Goal: Task Accomplishment & Management: Manage account settings

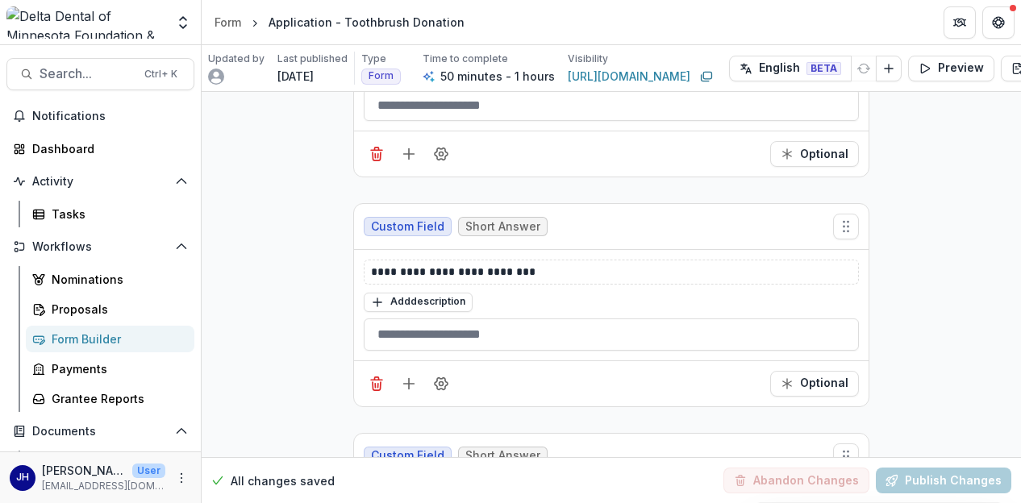
scroll to position [11803, 0]
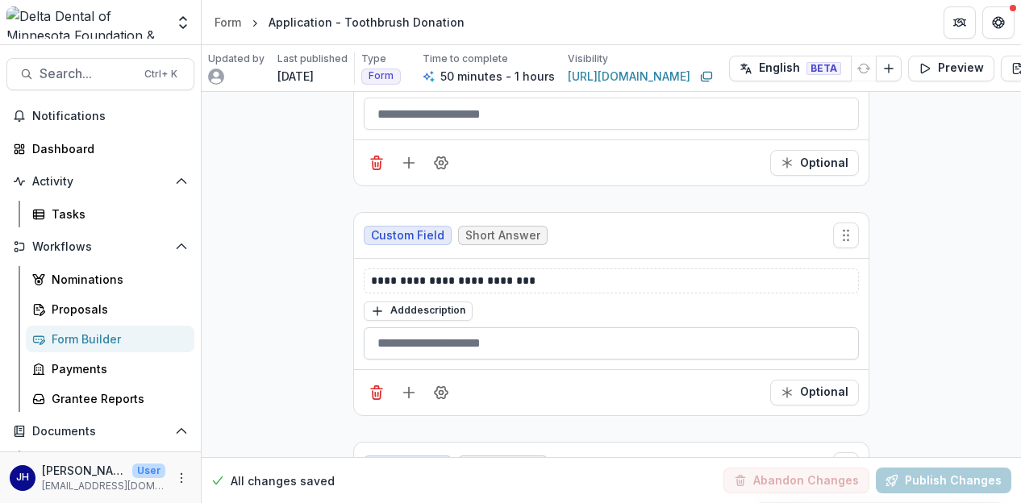
click at [460, 328] on input "text" at bounding box center [611, 344] width 495 height 32
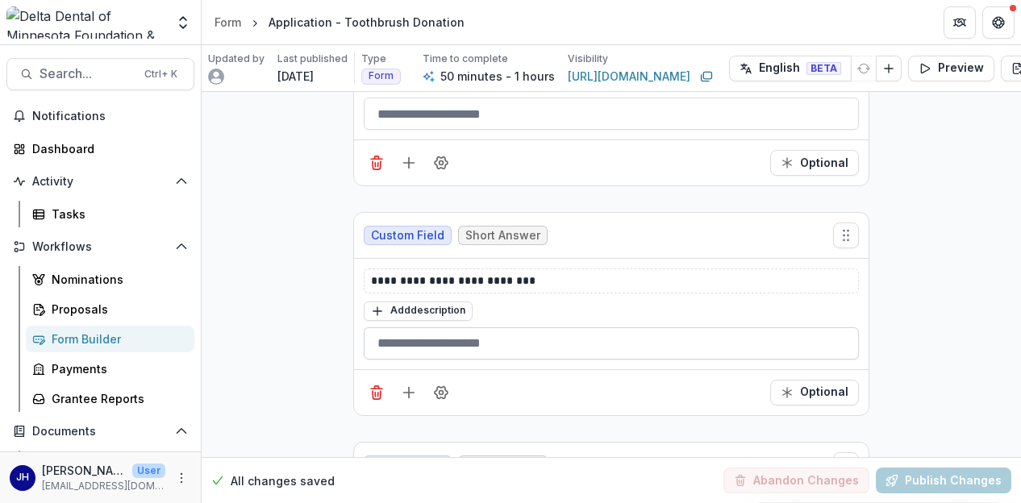
click at [460, 328] on input "text" at bounding box center [611, 344] width 495 height 32
click at [434, 385] on icon "Field Settings" at bounding box center [441, 393] width 16 height 16
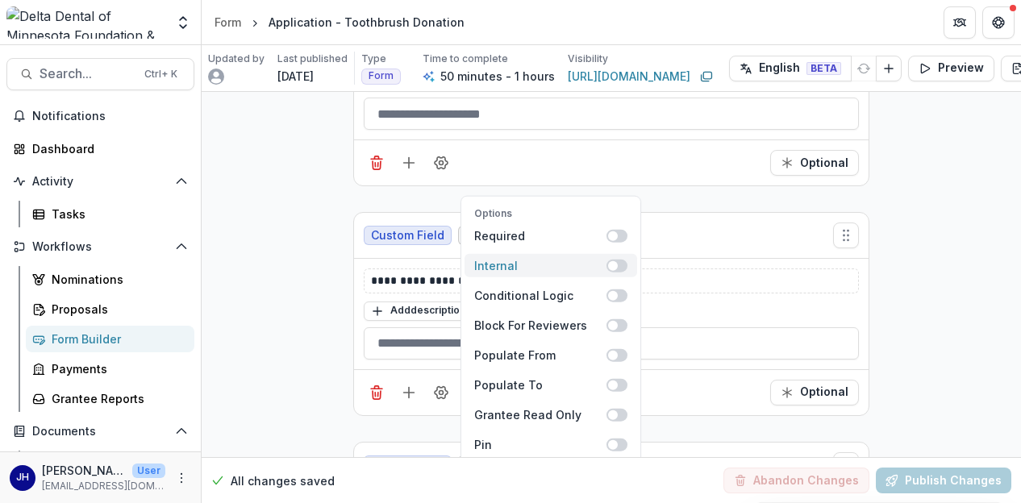
click at [612, 261] on span at bounding box center [613, 266] width 10 height 10
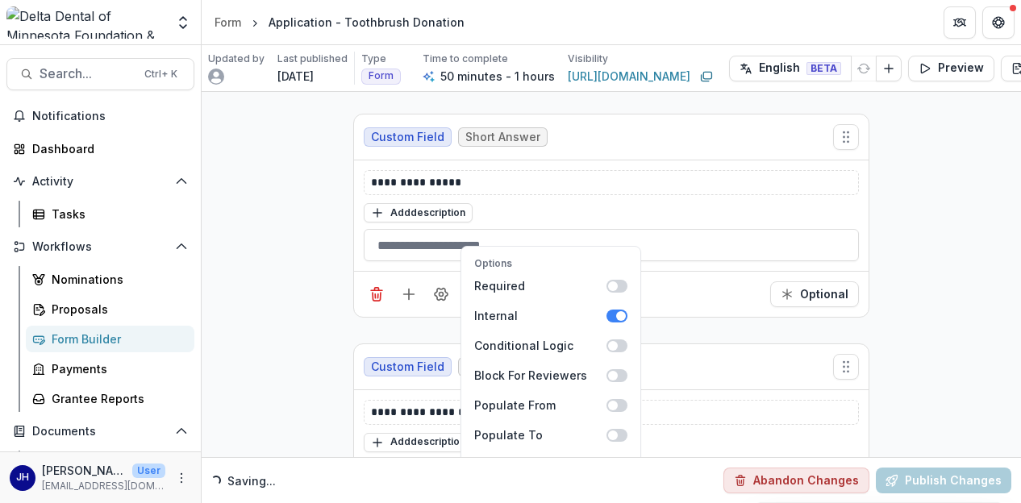
scroll to position [11722, 0]
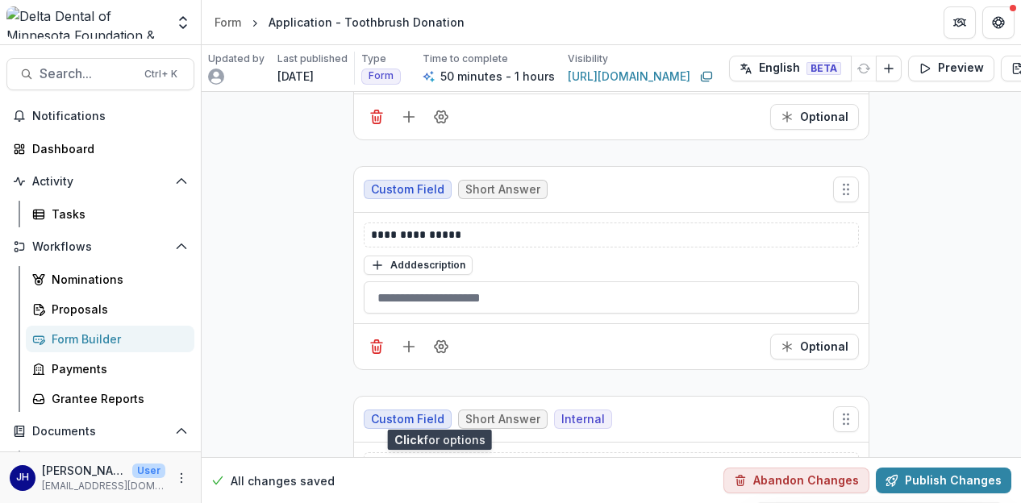
scroll to position [11561, 0]
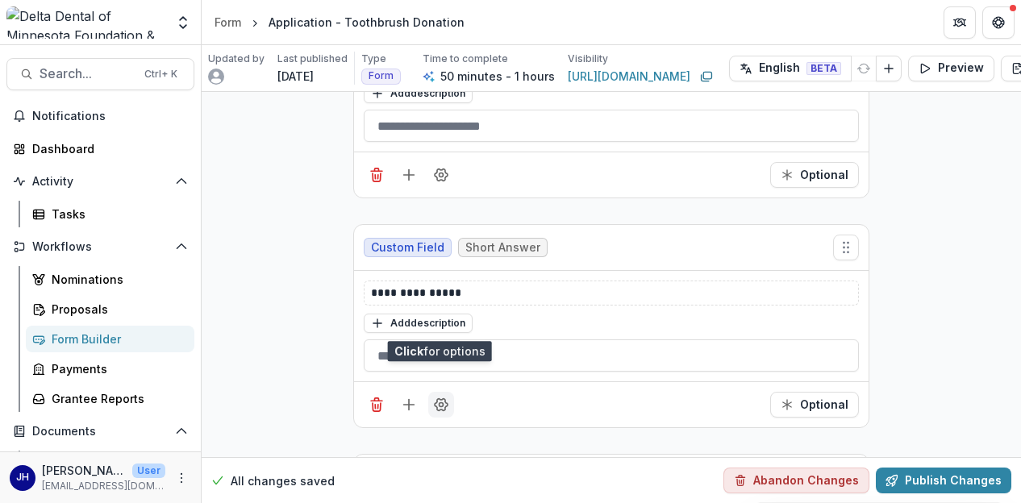
click at [441, 397] on icon "Field Settings" at bounding box center [441, 405] width 16 height 16
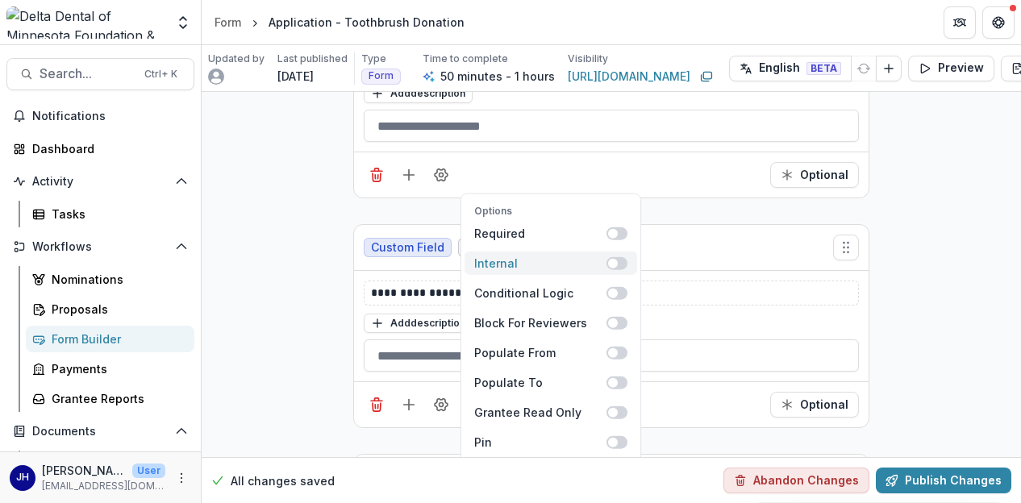
click at [620, 257] on span at bounding box center [617, 263] width 21 height 13
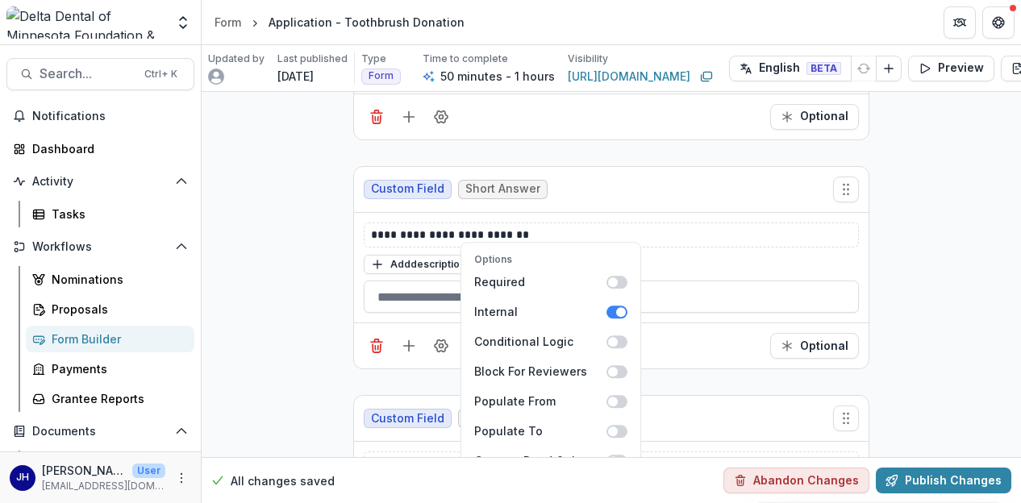
scroll to position [11319, 0]
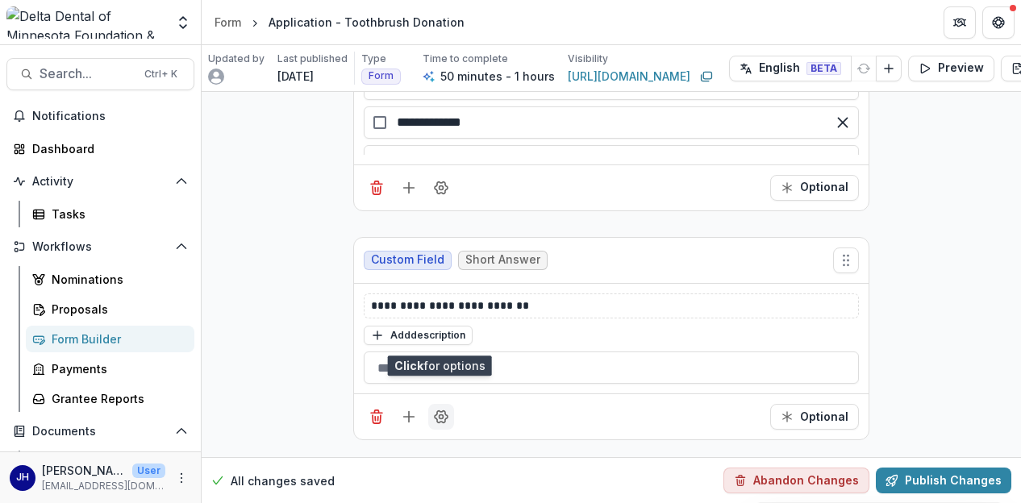
click at [441, 411] on icon "Field Settings" at bounding box center [441, 417] width 13 height 12
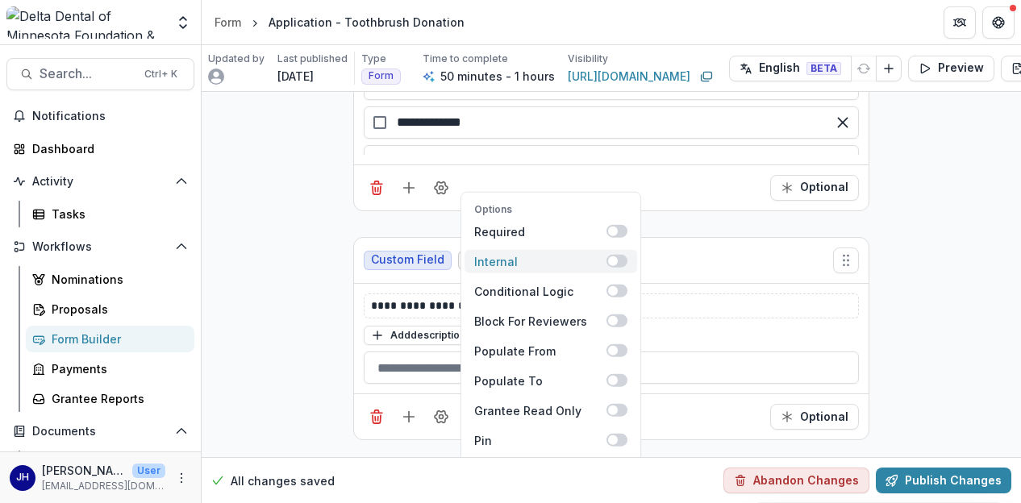
click at [613, 257] on span at bounding box center [613, 262] width 10 height 10
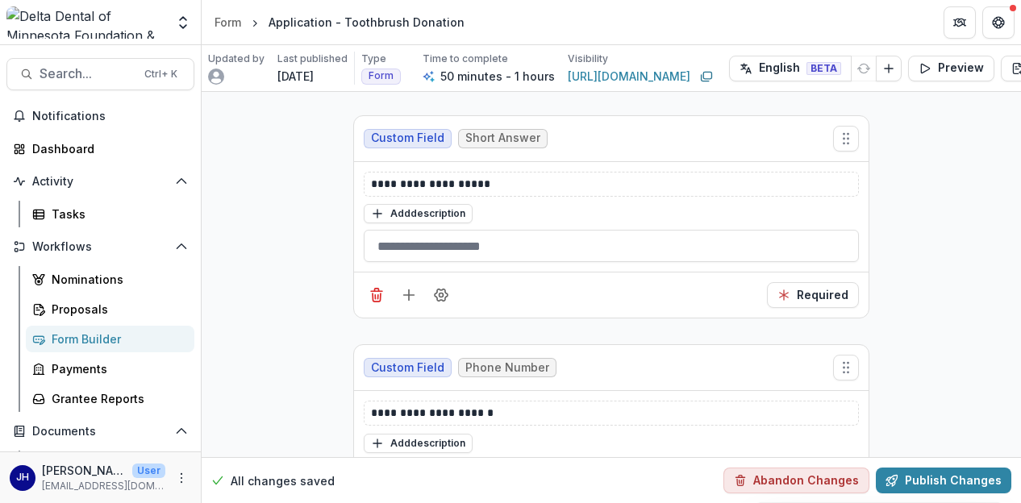
scroll to position [12045, 0]
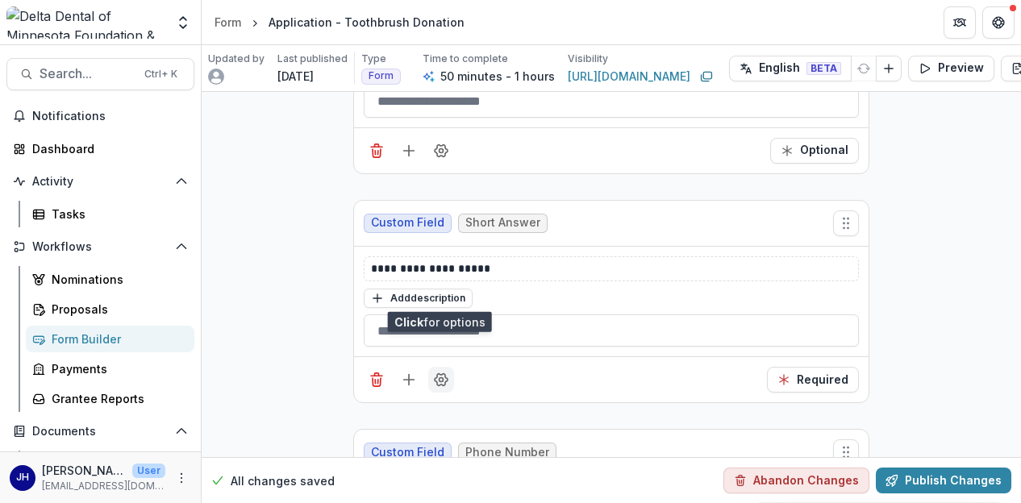
click at [440, 374] on icon "Field Settings" at bounding box center [441, 380] width 13 height 12
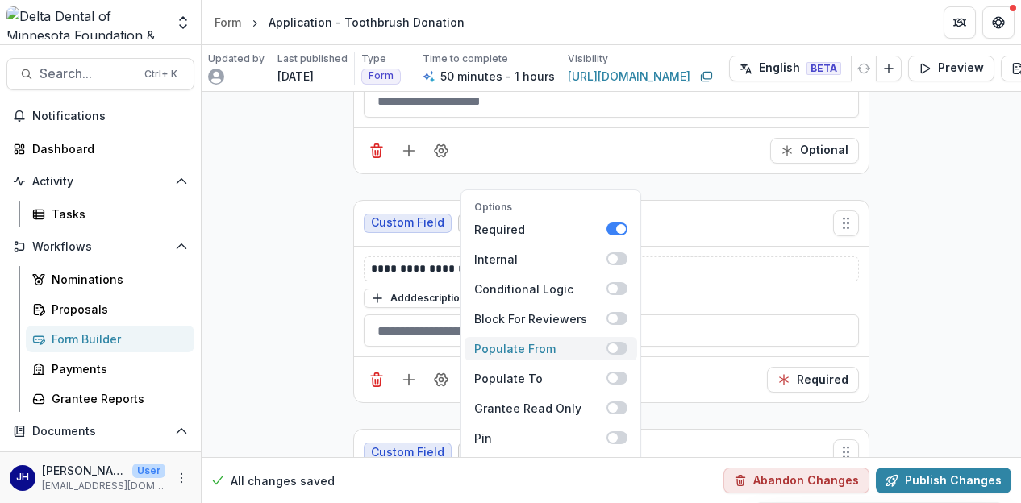
click at [615, 342] on span at bounding box center [617, 348] width 21 height 13
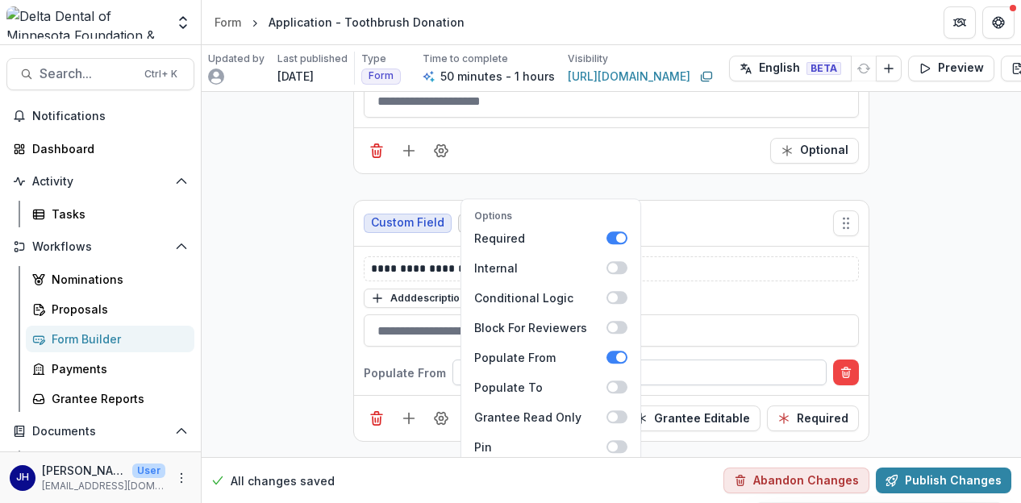
click at [674, 363] on div at bounding box center [640, 373] width 350 height 20
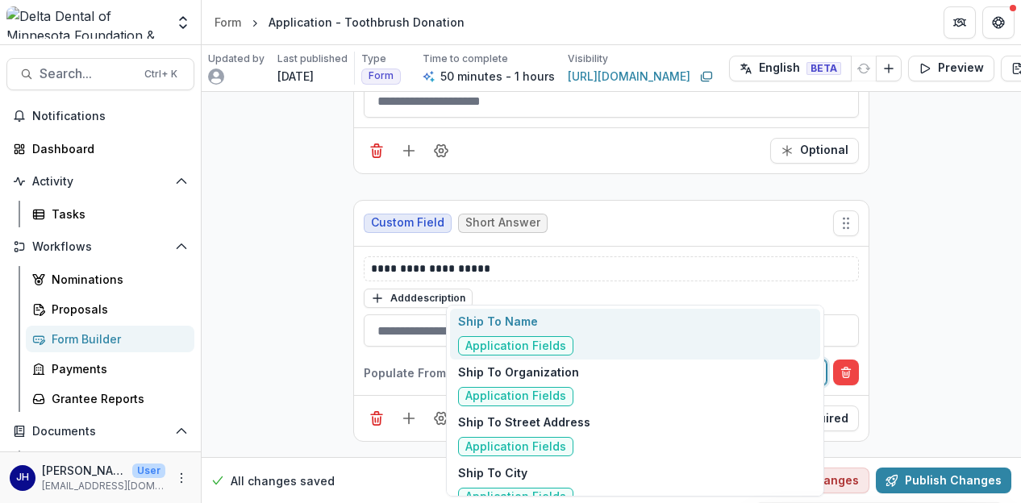
type input "****"
click at [641, 332] on div "Ship To Name Application Fields" at bounding box center [635, 334] width 370 height 51
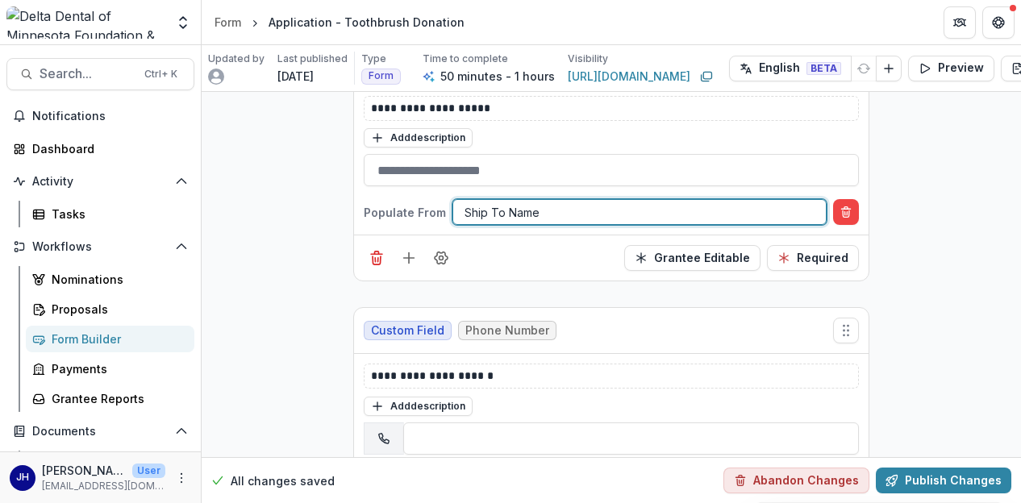
scroll to position [12206, 0]
click at [443, 479] on icon "Field Settings" at bounding box center [441, 487] width 16 height 16
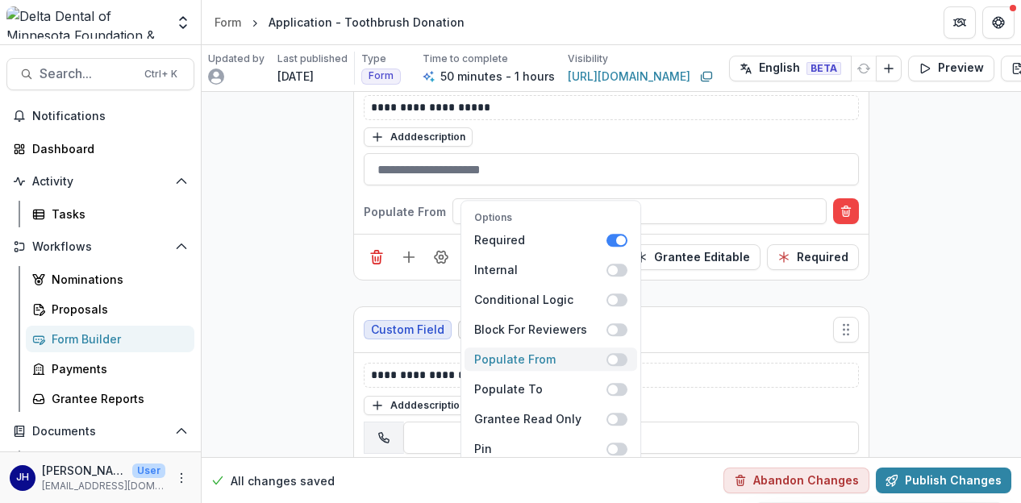
click at [615, 355] on span at bounding box center [613, 360] width 10 height 10
click at [429, 471] on p "Populate From" at bounding box center [405, 479] width 82 height 17
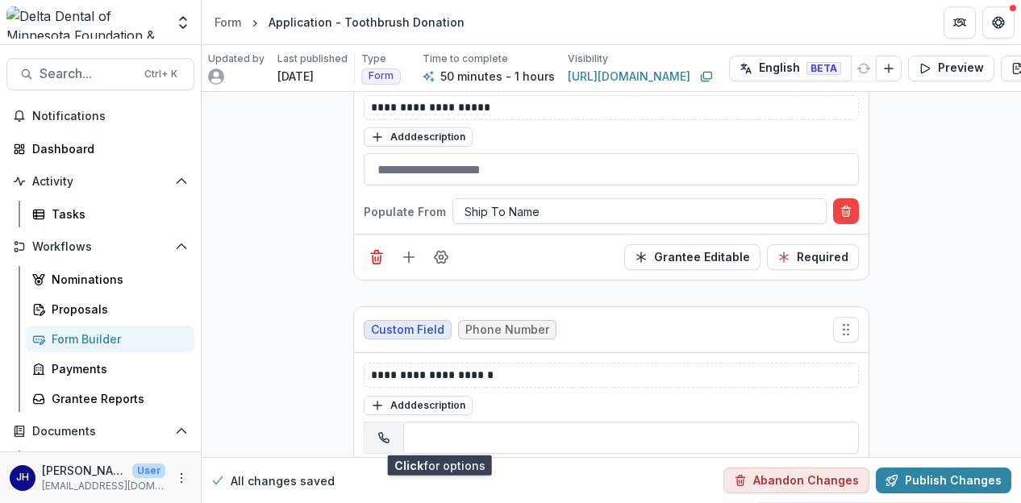
drag, startPoint x: 468, startPoint y: 390, endPoint x: 491, endPoint y: 386, distance: 22.8
click at [470, 470] on div at bounding box center [640, 480] width 350 height 20
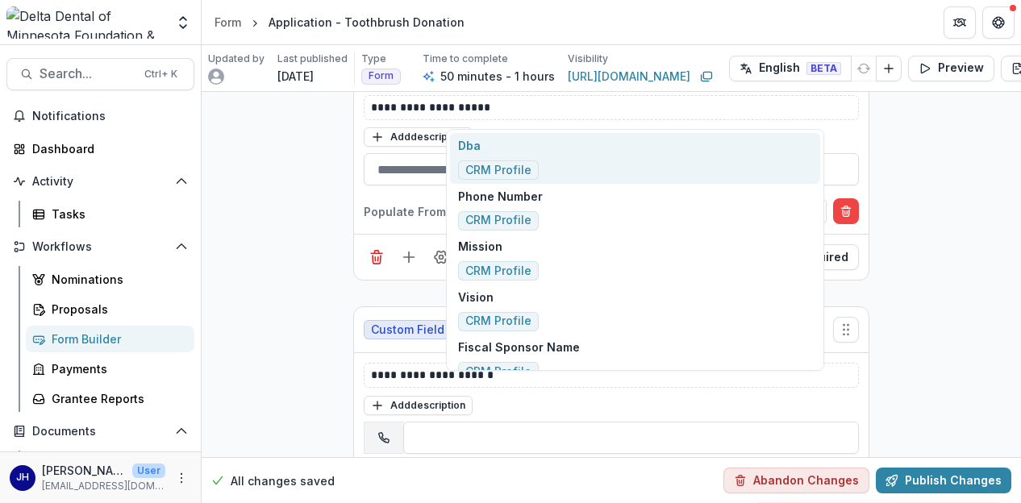
click at [492, 470] on div at bounding box center [640, 480] width 350 height 20
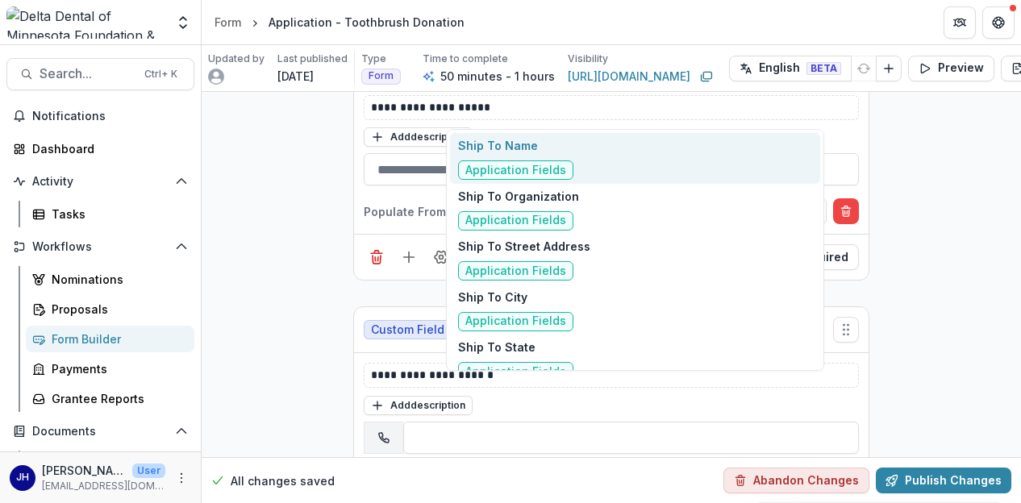
type input "****"
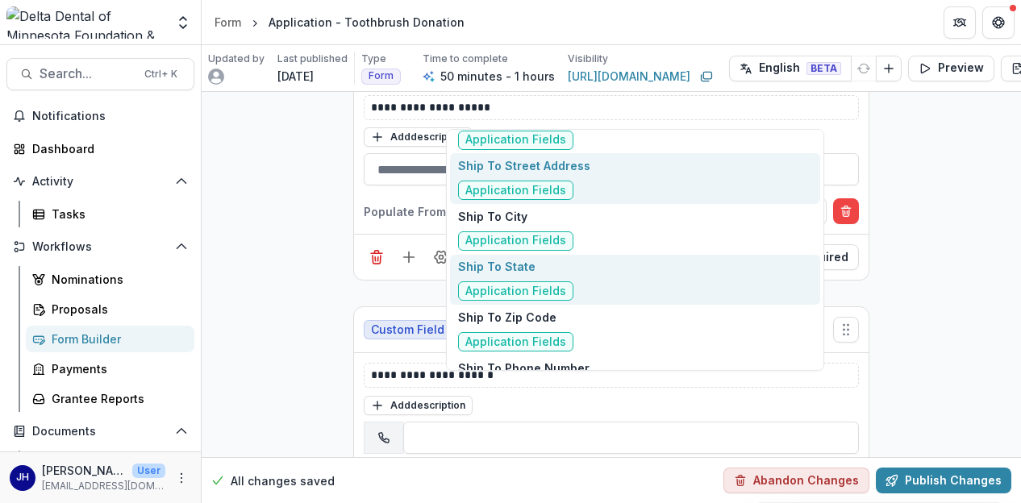
scroll to position [161, 0]
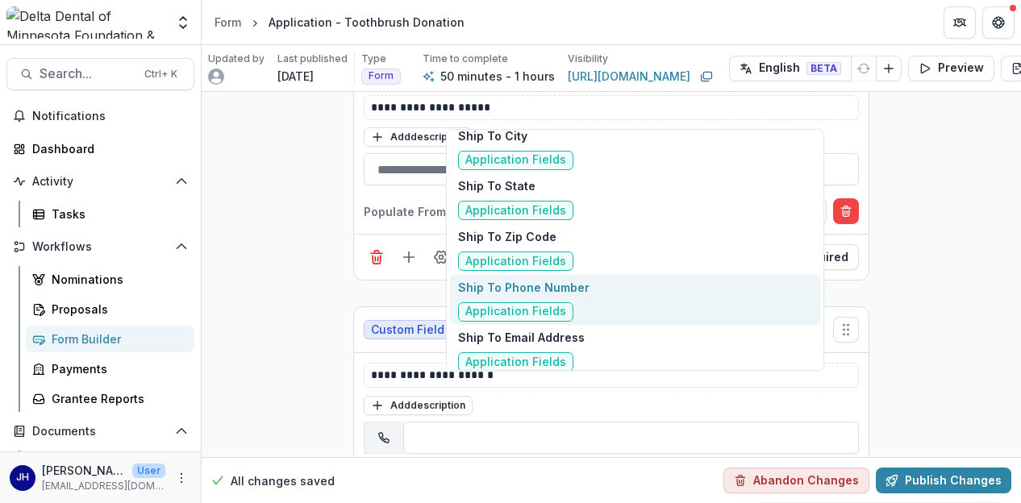
click at [549, 303] on span "Application Fields" at bounding box center [515, 312] width 115 height 19
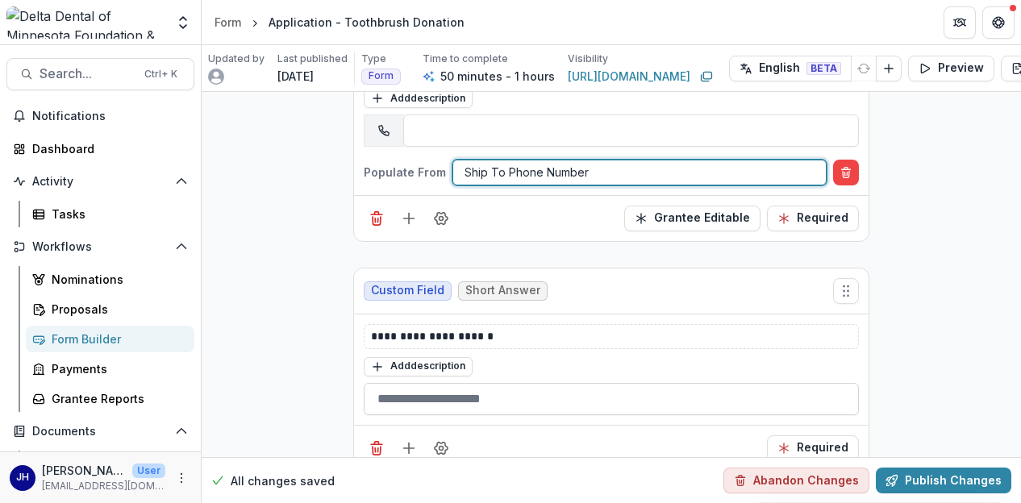
scroll to position [12529, 0]
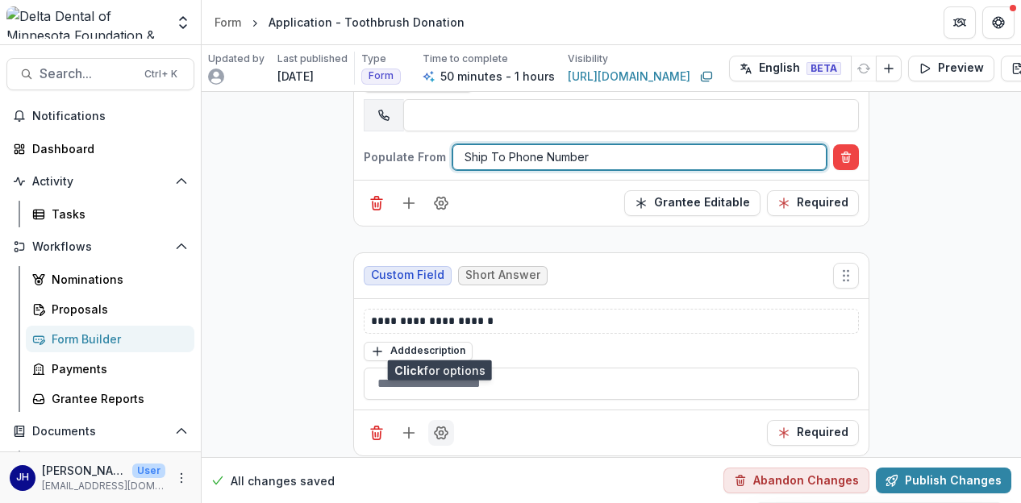
click at [439, 427] on icon "Field Settings" at bounding box center [441, 433] width 13 height 12
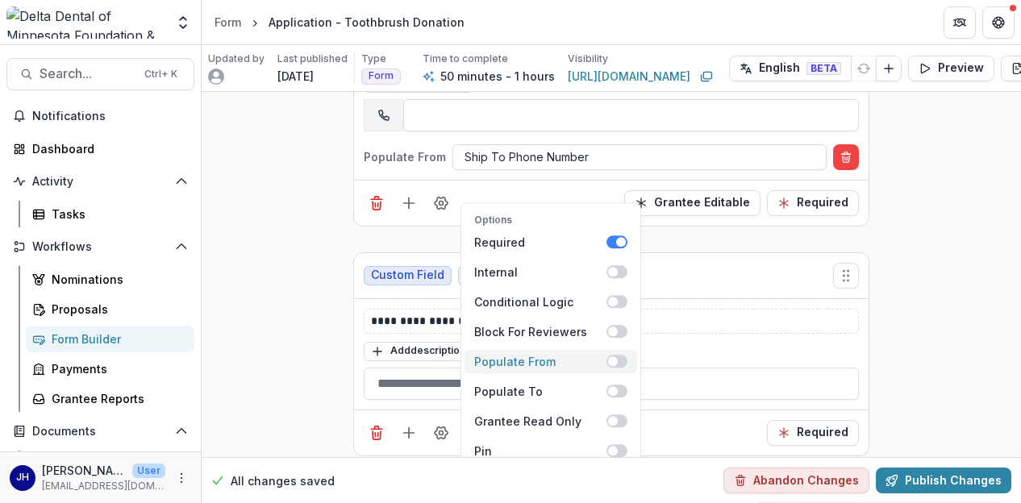
click at [615, 357] on span at bounding box center [613, 362] width 10 height 10
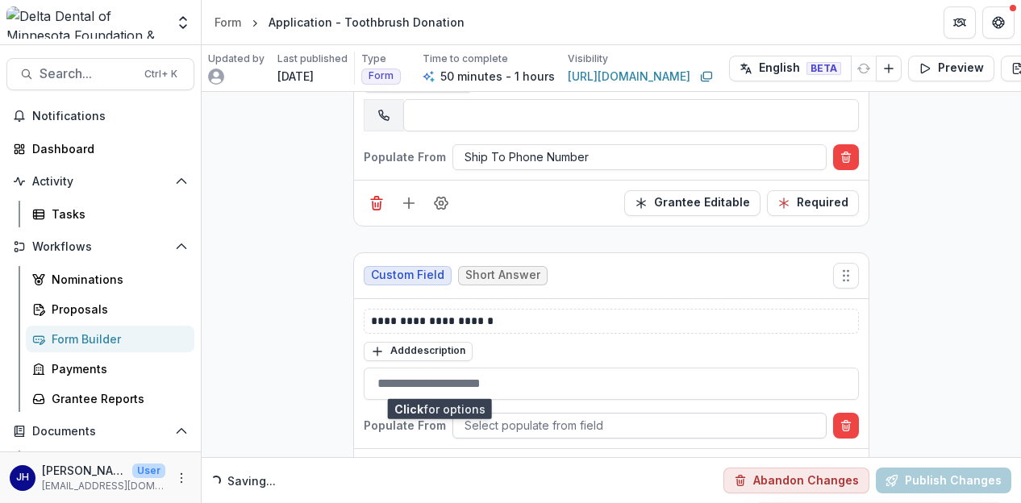
click at [512, 416] on div at bounding box center [640, 426] width 350 height 20
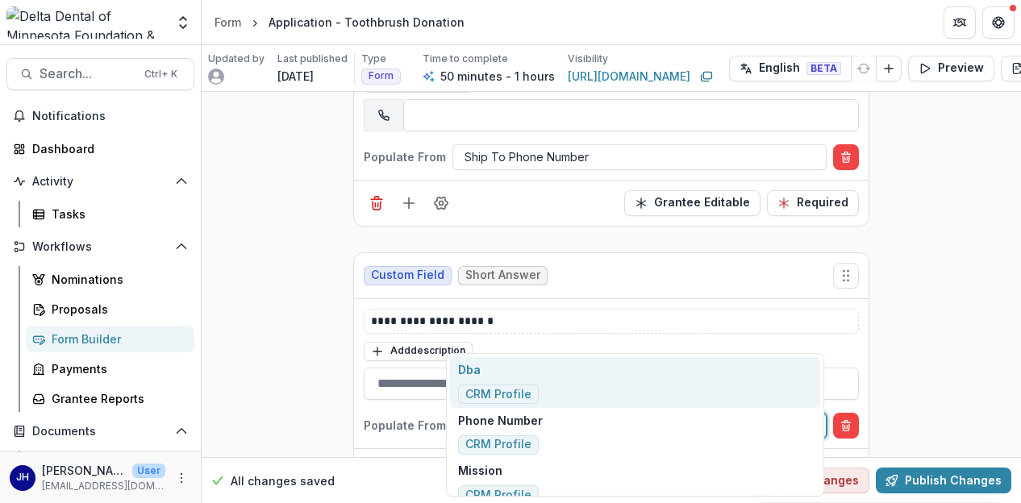
type input "****"
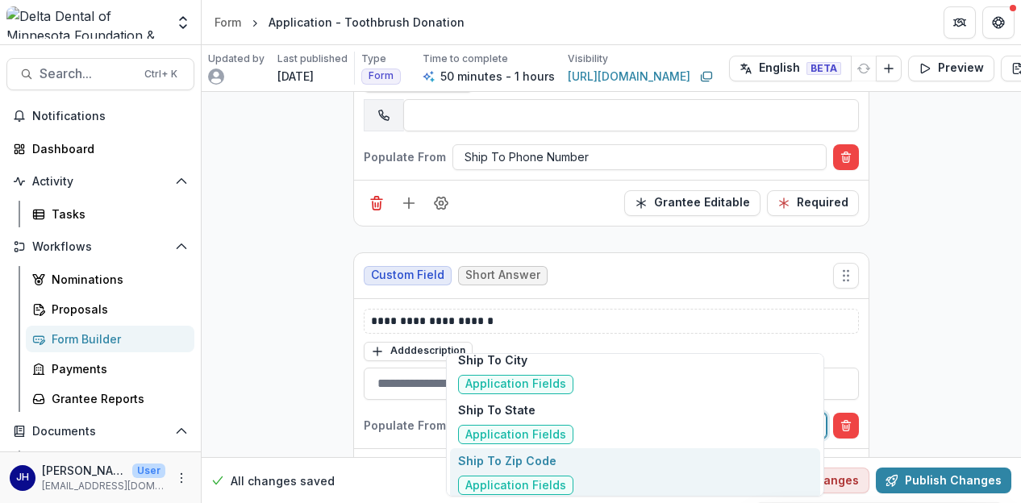
scroll to position [0, 0]
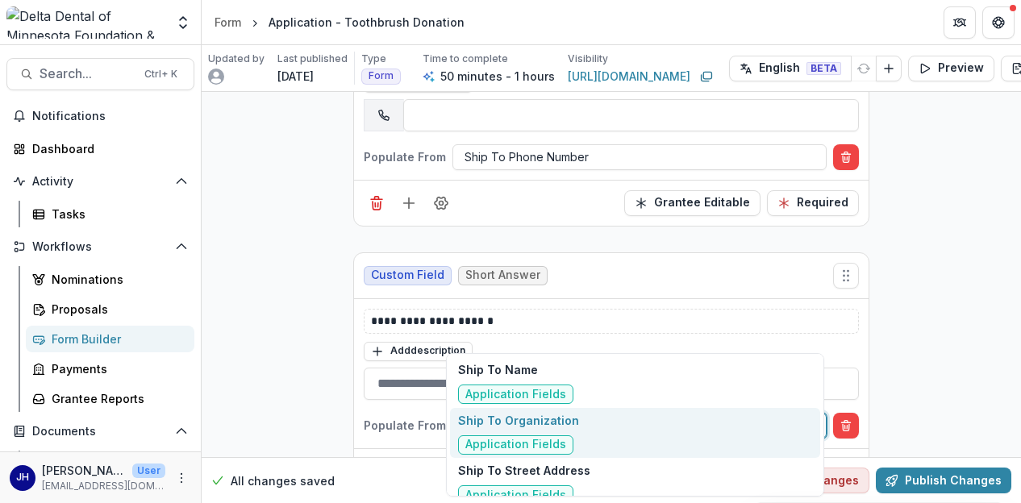
click at [520, 427] on p "Ship To Organization" at bounding box center [518, 420] width 121 height 17
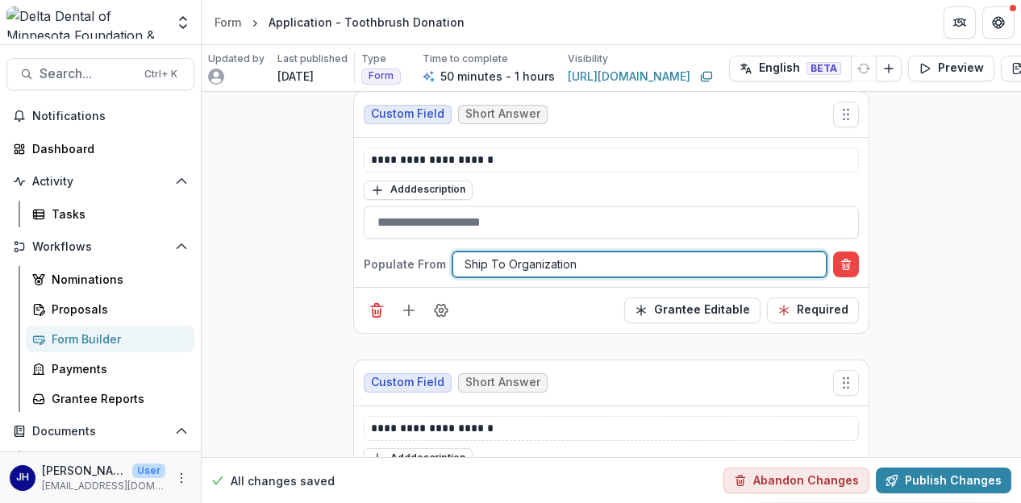
scroll to position [12771, 0]
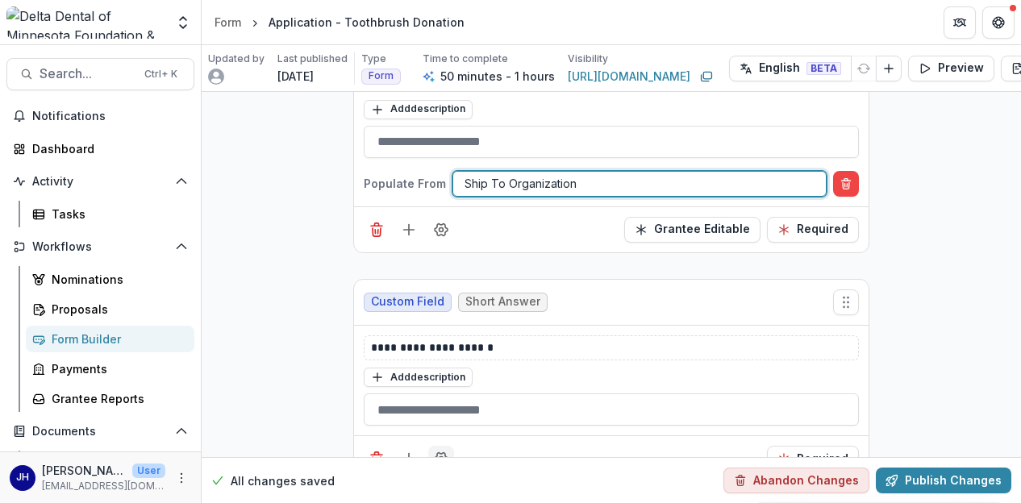
click at [440, 457] on circle "Field Settings" at bounding box center [442, 459] width 4 height 4
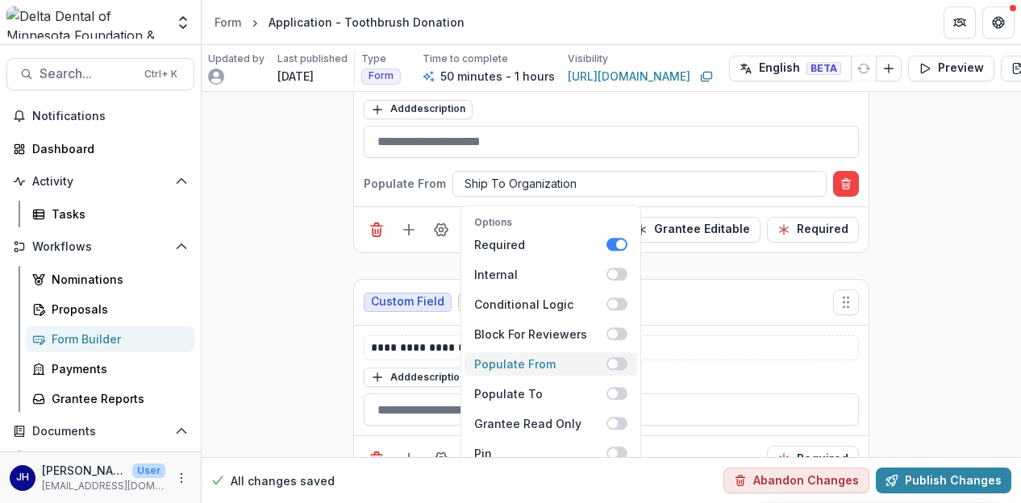
click at [614, 359] on span at bounding box center [613, 364] width 10 height 10
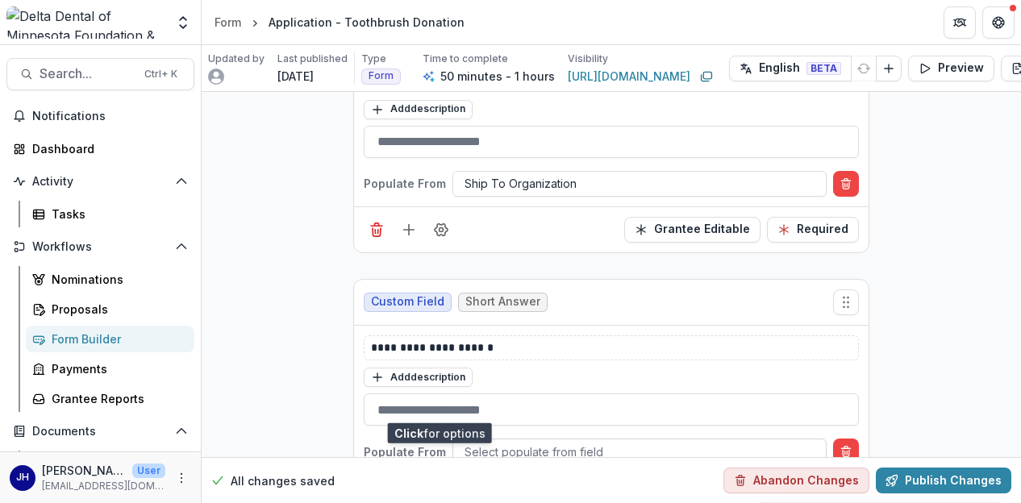
click at [493, 442] on div at bounding box center [640, 452] width 350 height 20
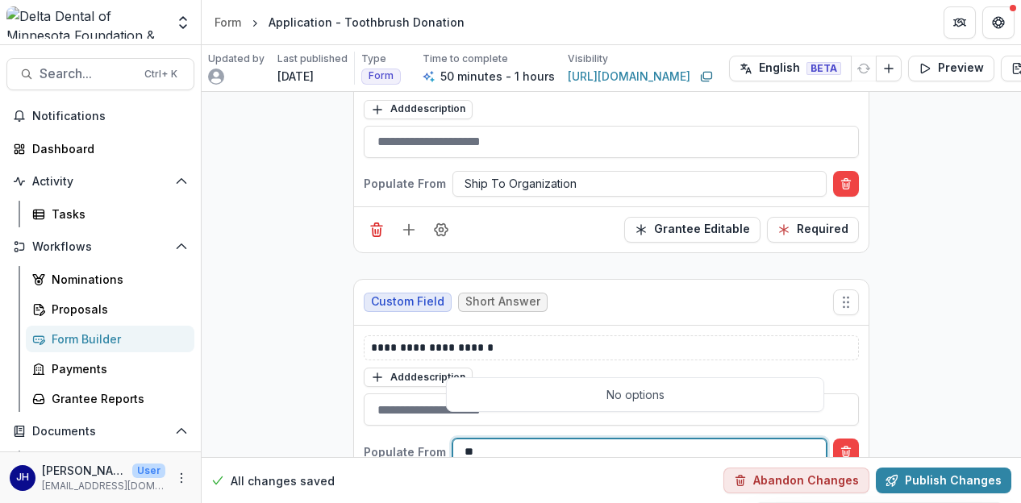
type input "*"
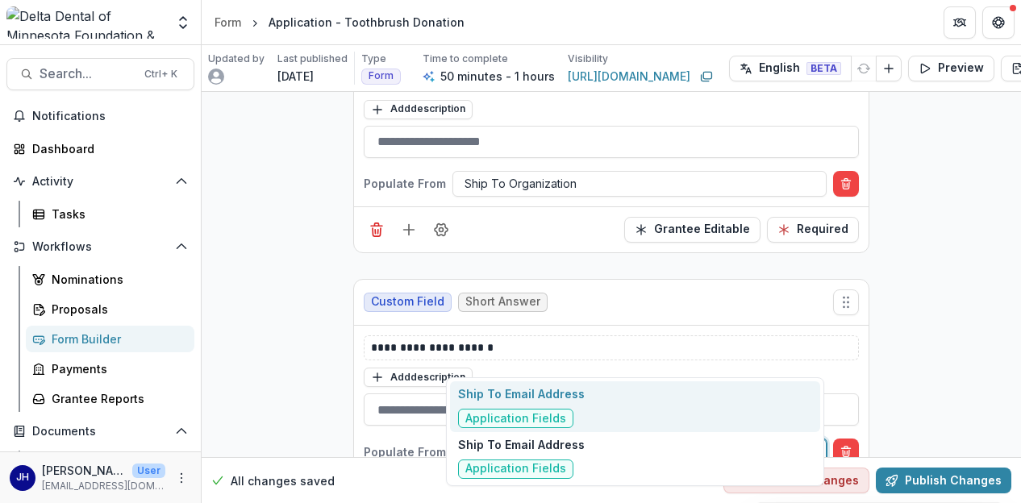
type input "**********"
click at [541, 396] on p "Ship To Email Address" at bounding box center [521, 394] width 127 height 17
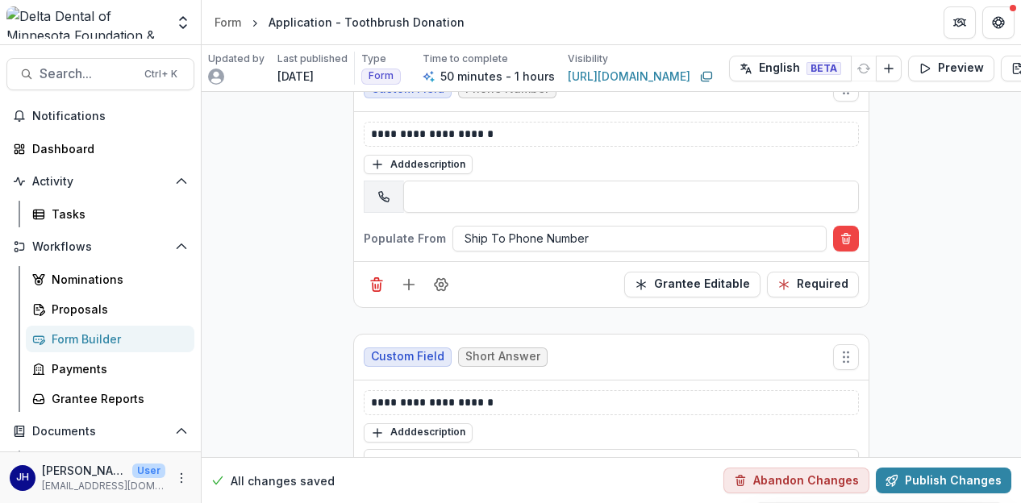
scroll to position [12448, 0]
click at [849, 500] on icon "Delete condition" at bounding box center [846, 506] width 13 height 13
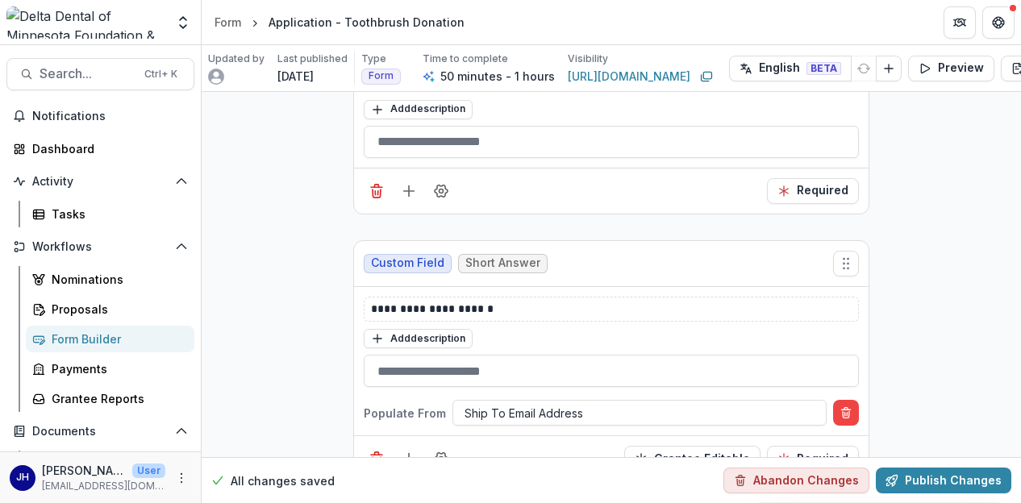
scroll to position [12690, 0]
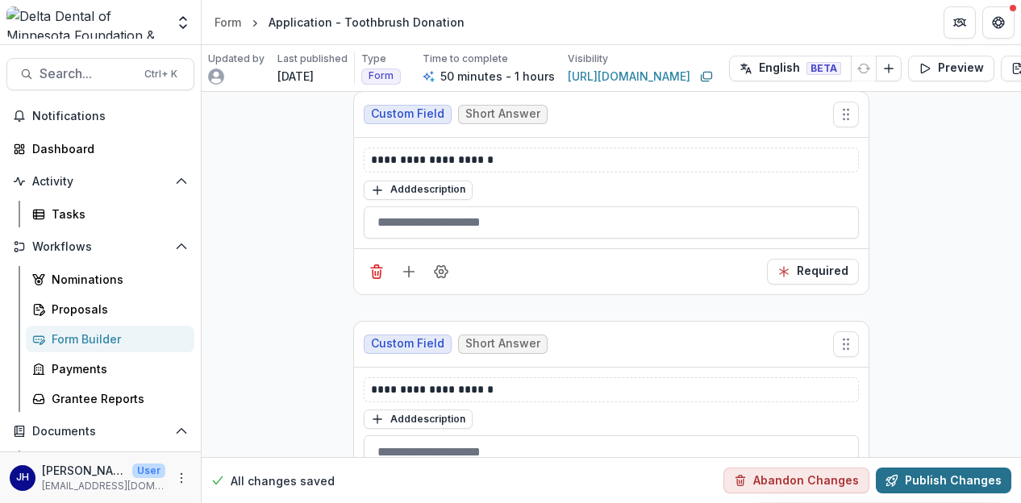
click at [936, 475] on button "Publish Changes" at bounding box center [944, 481] width 136 height 26
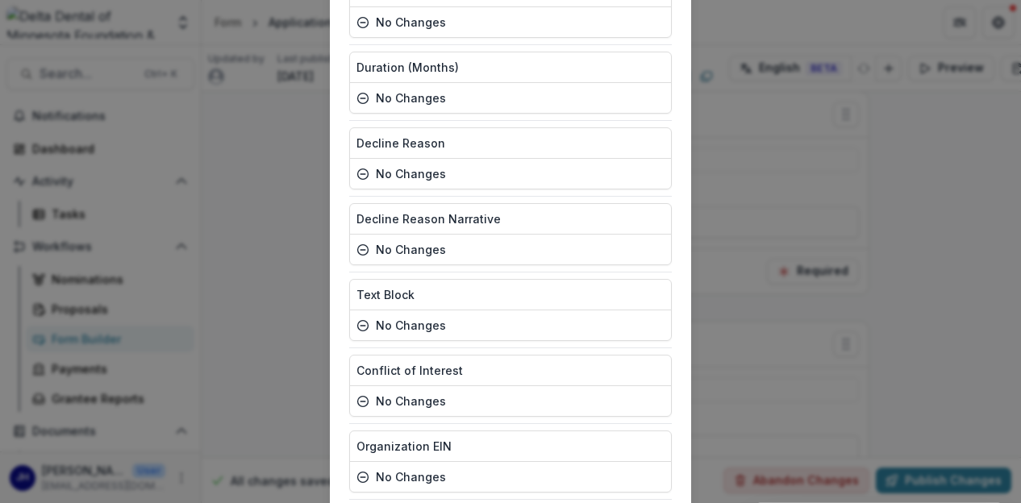
scroll to position [4003, 0]
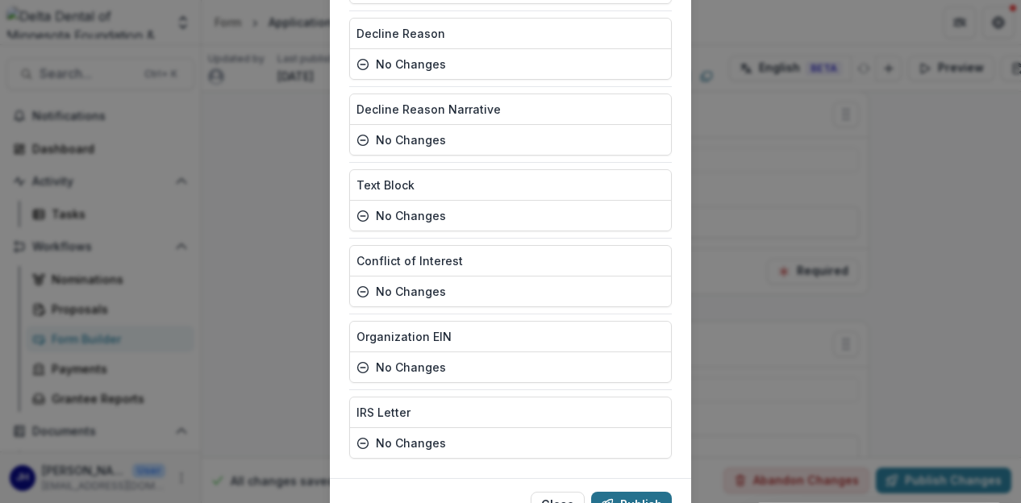
click at [637, 492] on button "Publish" at bounding box center [631, 505] width 81 height 26
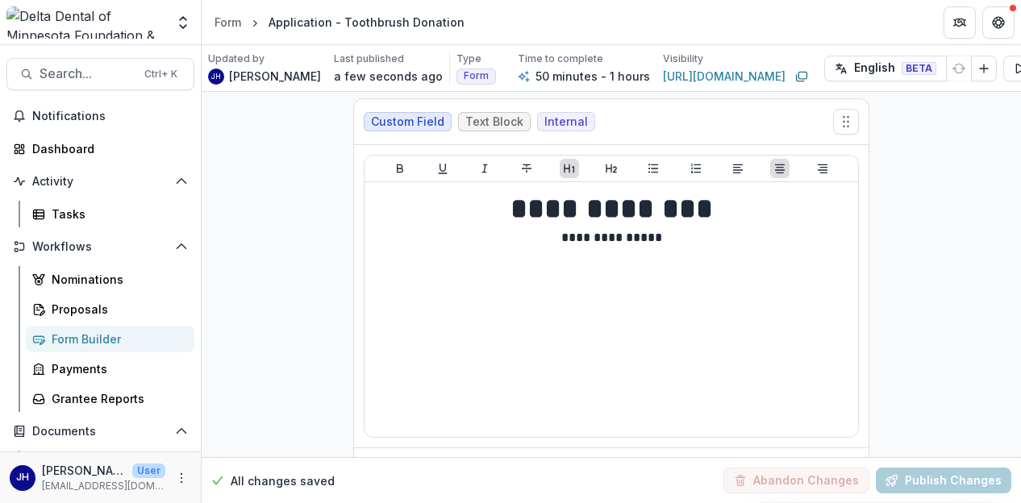
scroll to position [0, 0]
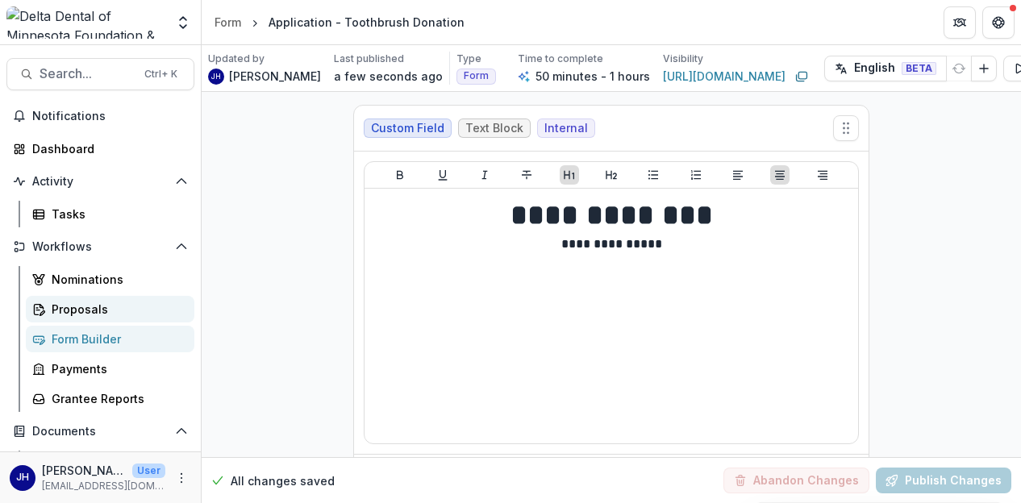
click at [85, 310] on div "Proposals" at bounding box center [117, 309] width 130 height 17
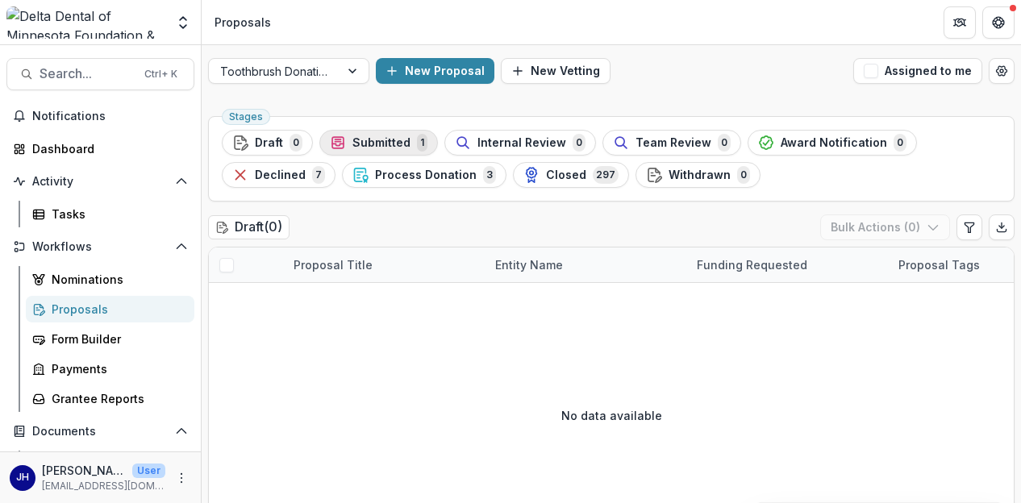
click at [390, 140] on span "Submitted" at bounding box center [382, 143] width 58 height 14
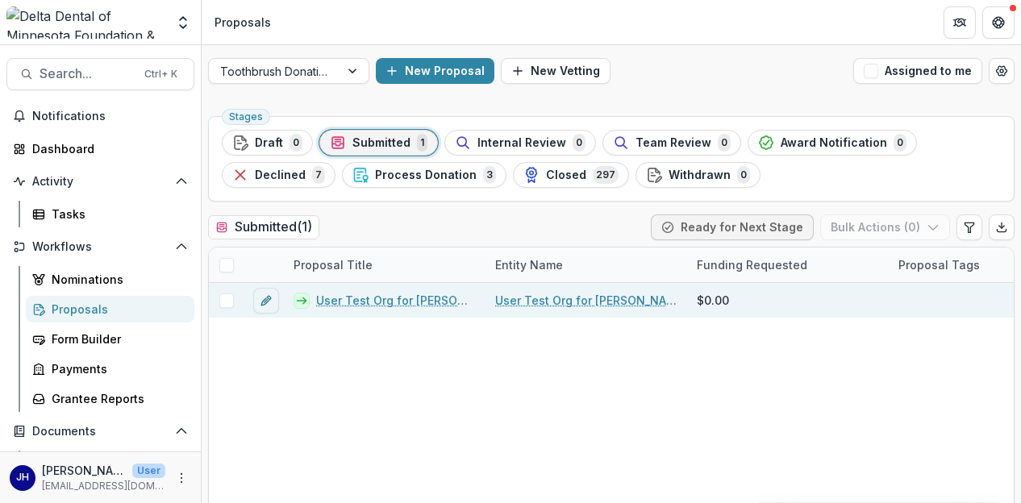
click at [408, 302] on link "User Test Org for [PERSON_NAME] - 2025 - Application - Toothbrush Donation" at bounding box center [396, 300] width 160 height 17
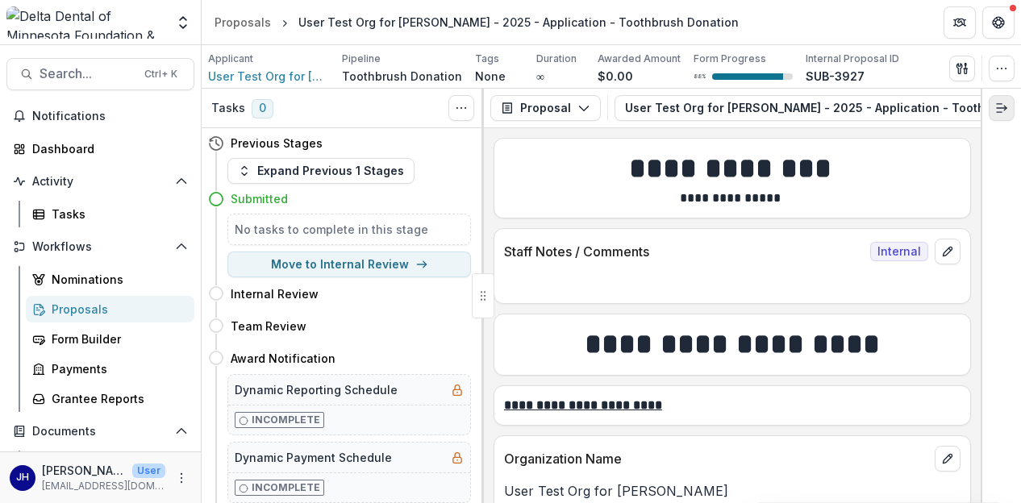
click at [997, 110] on icon "Expand right" at bounding box center [1002, 108] width 13 height 13
click at [1001, 104] on line "Expand right" at bounding box center [999, 104] width 5 height 0
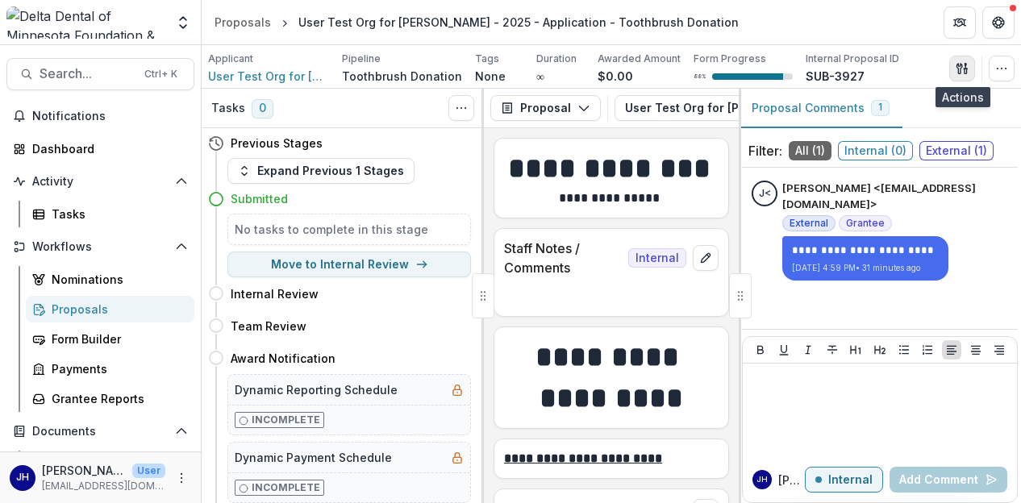
click at [955, 67] on button "button" at bounding box center [963, 69] width 26 height 26
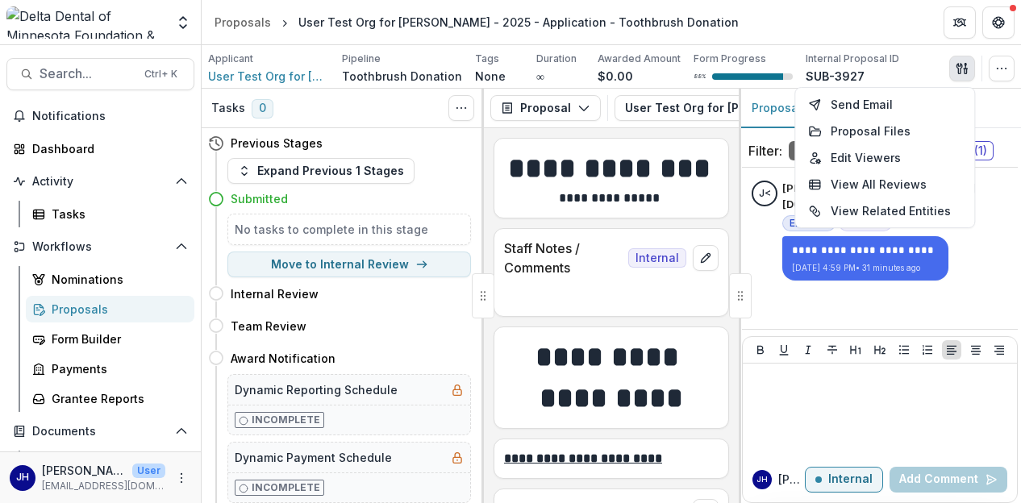
click at [468, 217] on div "Previous Stages Expand Previous 1 Stages Submitted No tasks to complete in this…" at bounding box center [343, 315] width 282 height 375
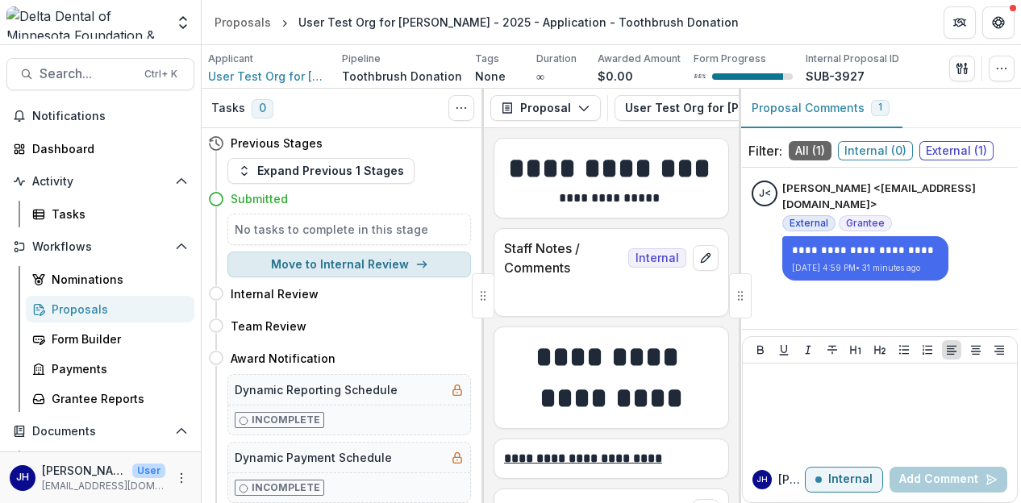
click at [416, 267] on icon "button" at bounding box center [422, 264] width 13 height 13
select select "**********"
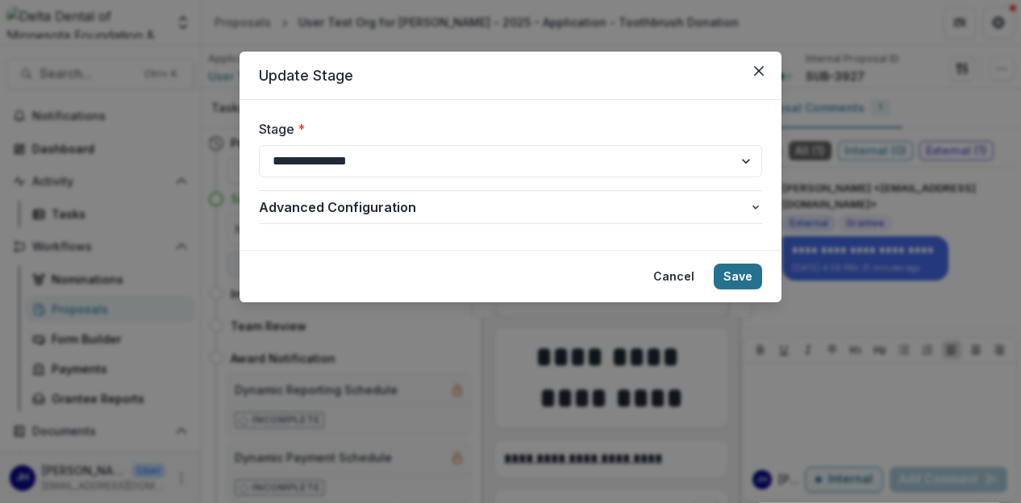
click at [738, 283] on button "Save" at bounding box center [738, 277] width 48 height 26
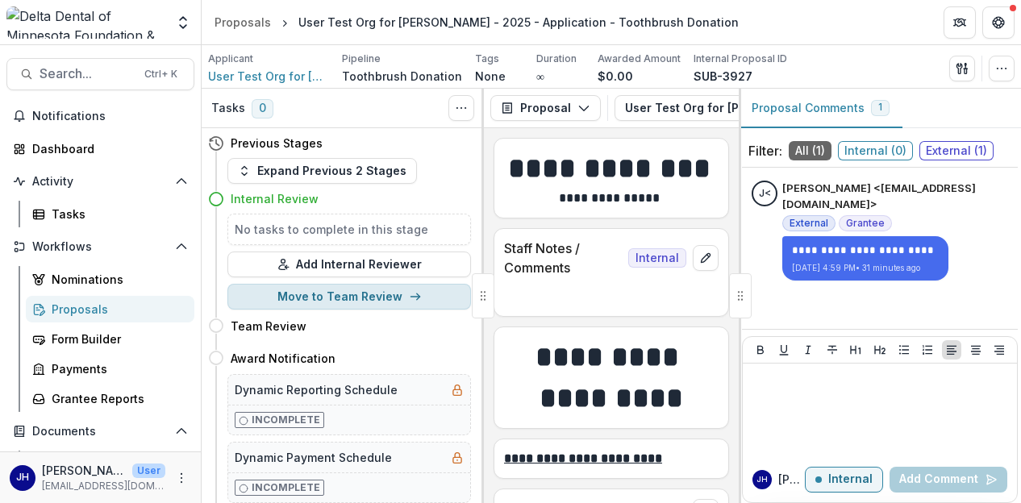
click at [409, 297] on icon "button" at bounding box center [415, 296] width 13 height 13
select select "**********"
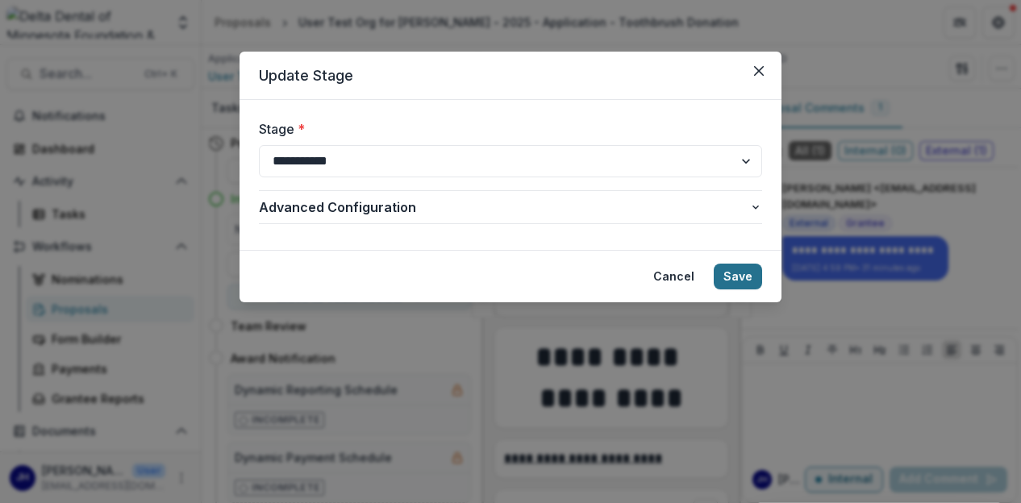
click at [742, 274] on button "Save" at bounding box center [738, 277] width 48 height 26
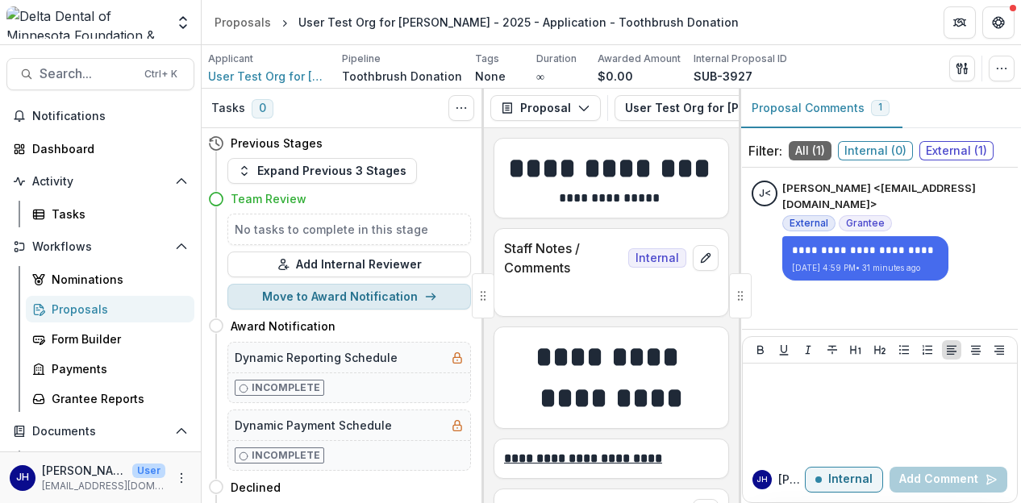
click at [411, 299] on button "Move to Award Notification" at bounding box center [350, 297] width 244 height 26
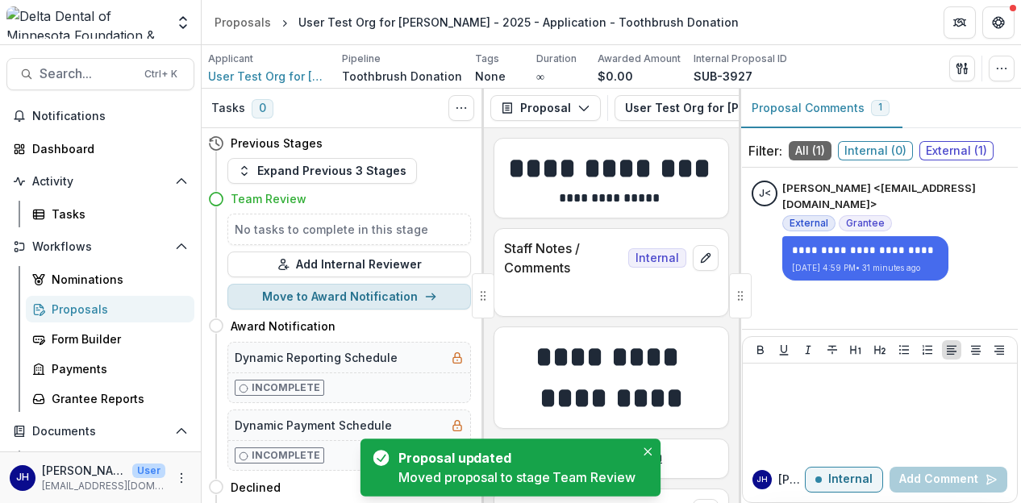
select select "**********"
select select
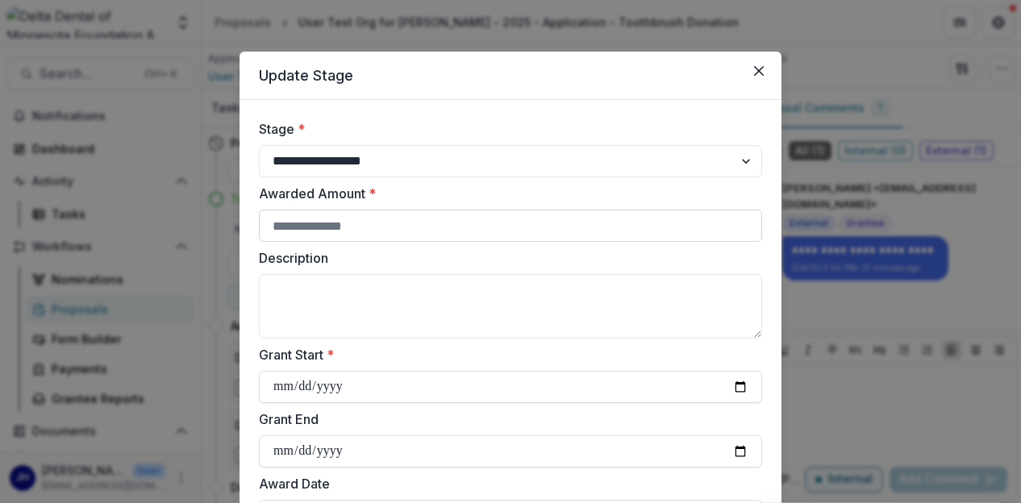
click at [325, 224] on input "Awarded Amount *" at bounding box center [510, 226] width 503 height 32
click at [331, 224] on input "Awarded Amount *" at bounding box center [510, 226] width 503 height 32
click at [331, 225] on input "Awarded Amount *" at bounding box center [510, 226] width 503 height 32
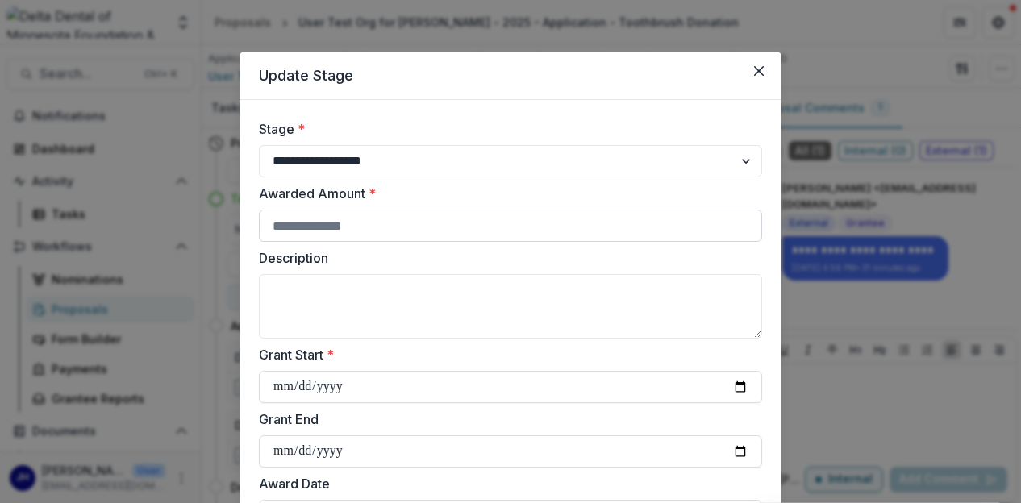
click at [331, 225] on input "Awarded Amount *" at bounding box center [510, 226] width 503 height 32
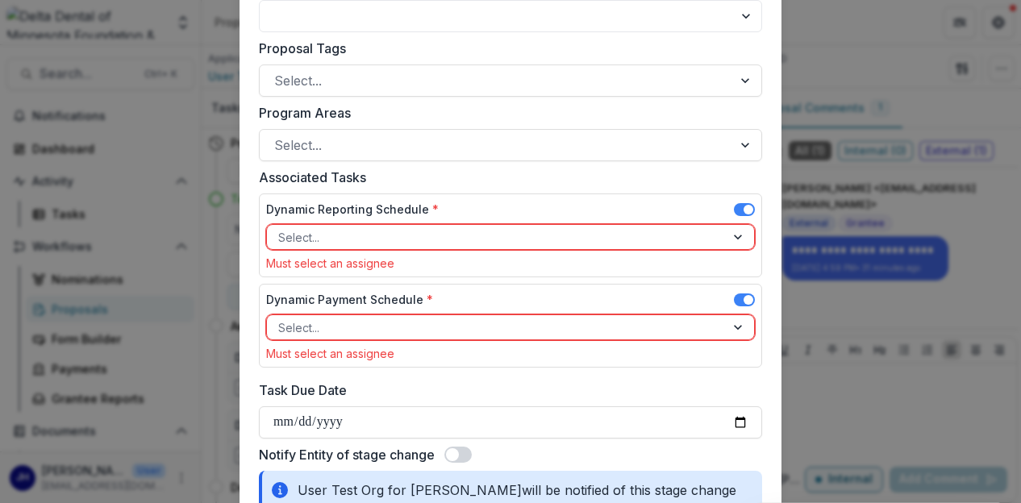
scroll to position [645, 0]
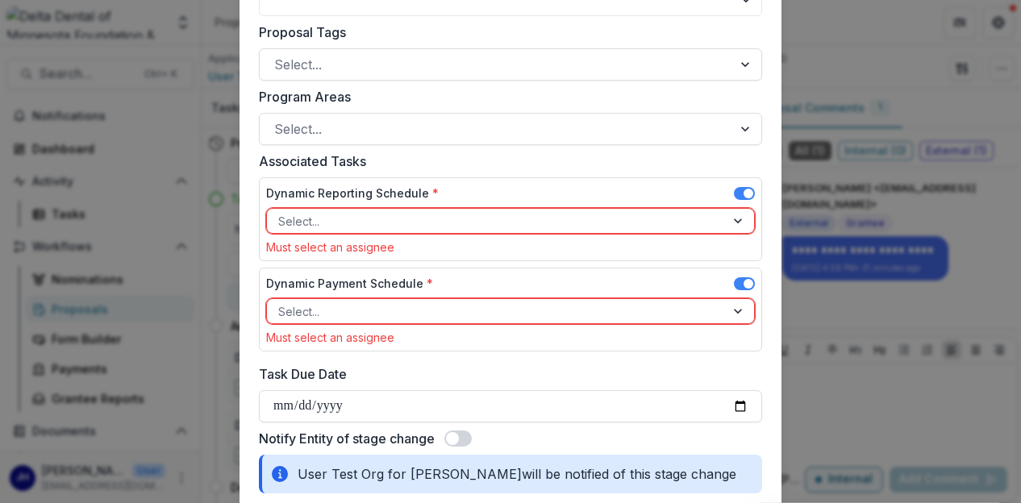
click at [730, 213] on div at bounding box center [739, 221] width 29 height 24
click at [678, 193] on div "Dynamic Reporting Schedule *" at bounding box center [510, 196] width 489 height 23
click at [750, 193] on span at bounding box center [749, 194] width 10 height 10
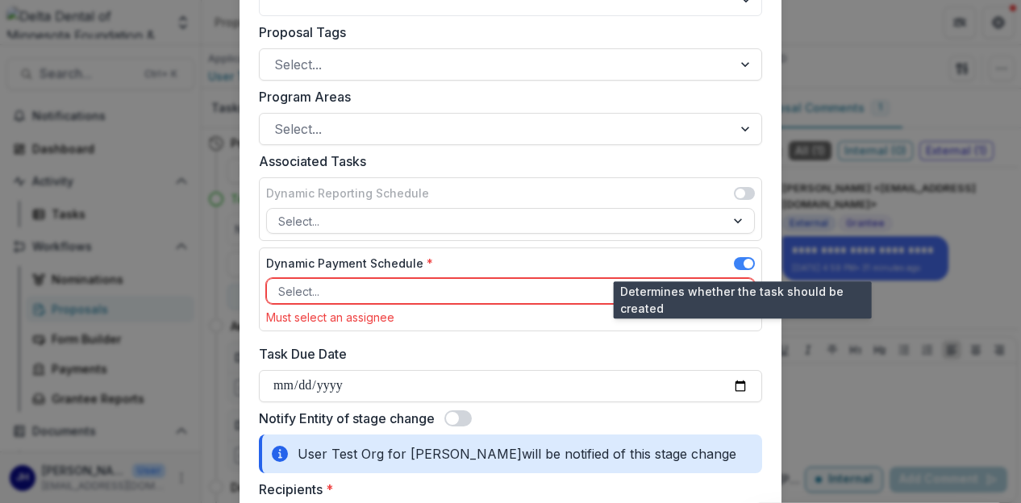
click at [744, 261] on span at bounding box center [749, 264] width 10 height 10
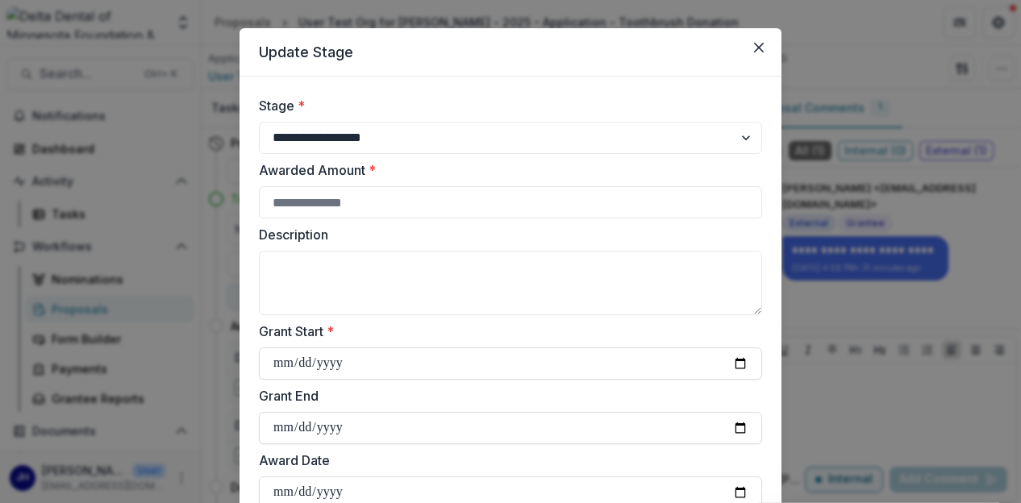
scroll to position [0, 0]
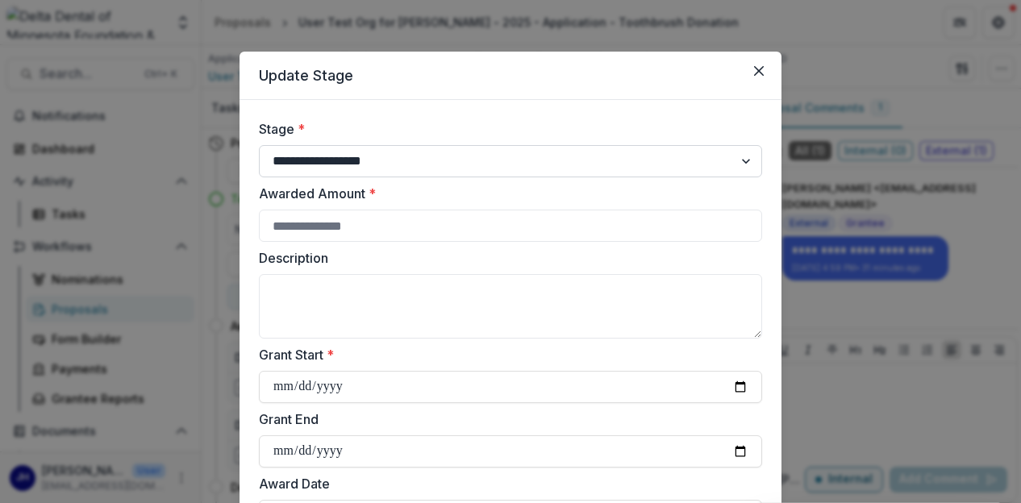
click at [411, 163] on select "**********" at bounding box center [510, 161] width 503 height 32
click at [762, 77] on button "Close" at bounding box center [759, 71] width 26 height 26
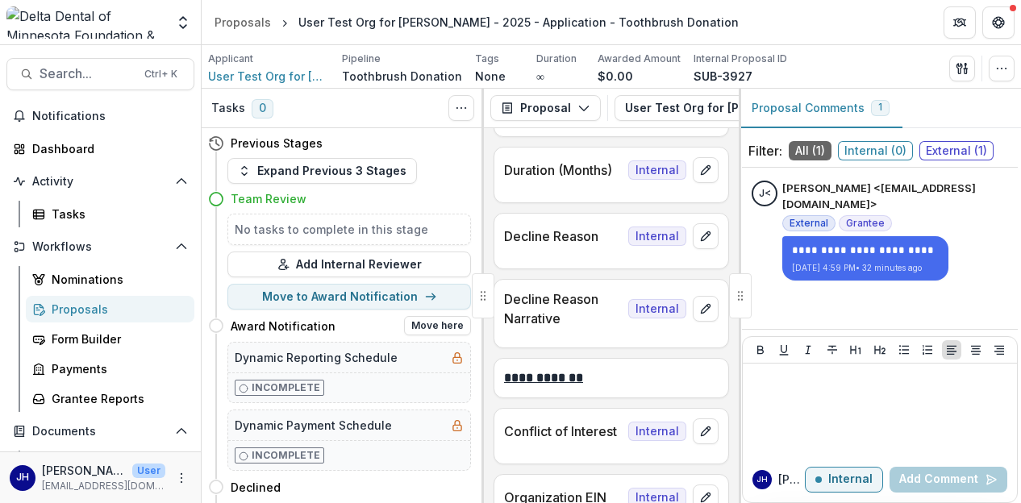
scroll to position [93, 0]
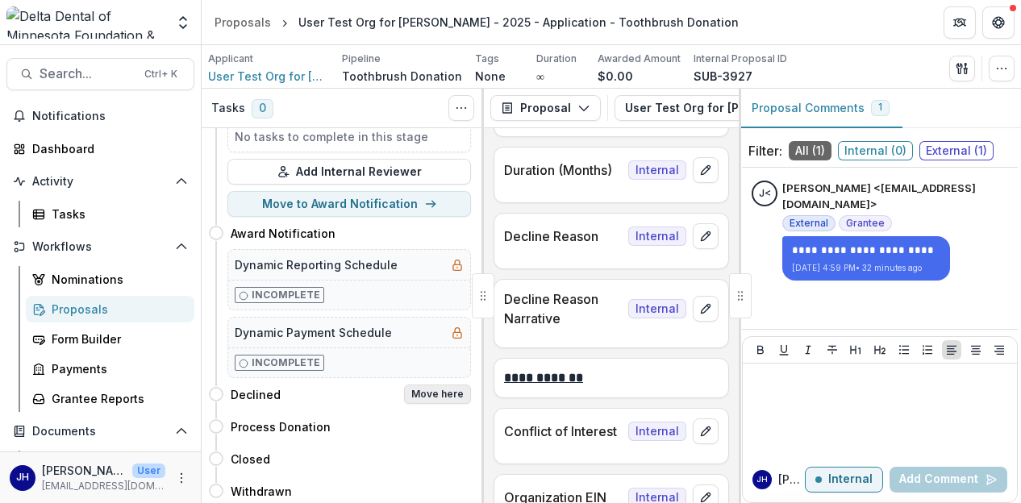
click at [417, 391] on button "Move here" at bounding box center [437, 394] width 67 height 19
select select "********"
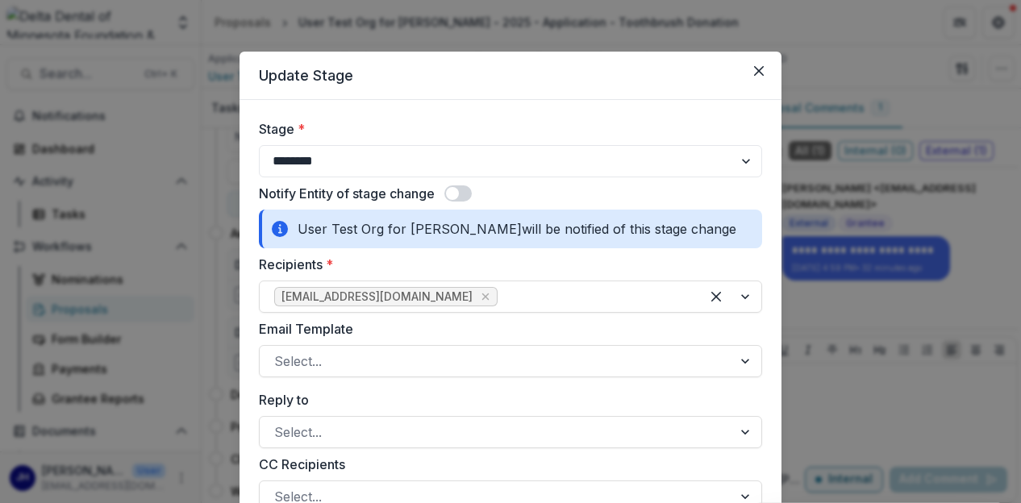
click at [750, 73] on button "Close" at bounding box center [759, 71] width 26 height 26
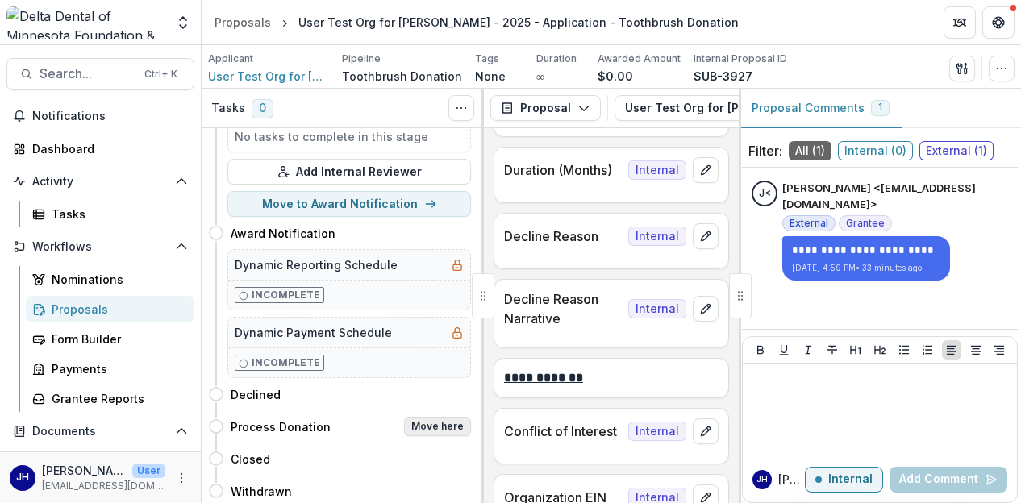
click at [451, 426] on button "Move here" at bounding box center [437, 426] width 67 height 19
select select "**********"
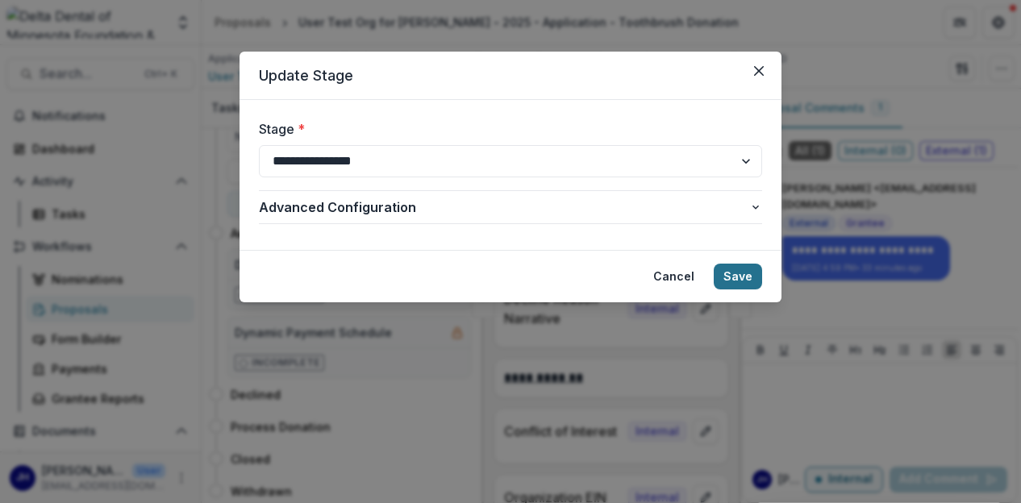
click at [754, 280] on button "Save" at bounding box center [738, 277] width 48 height 26
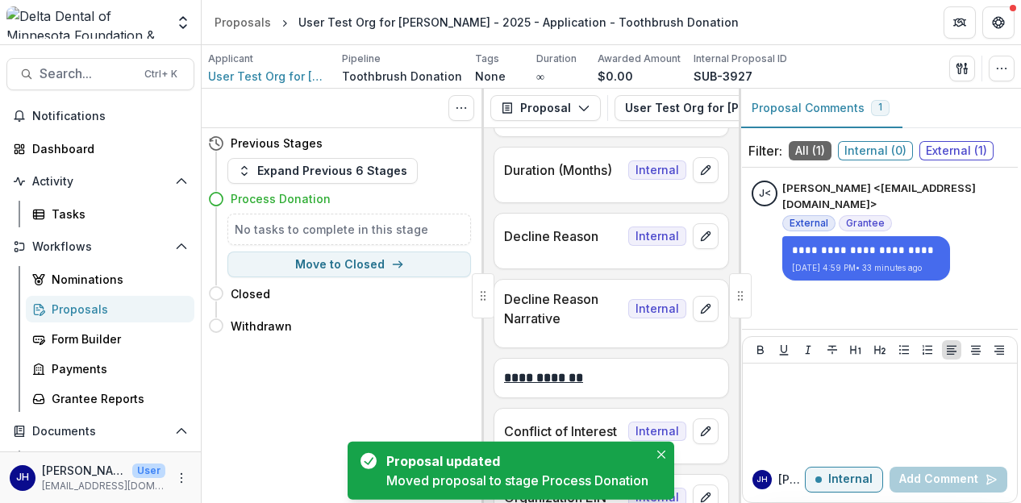
scroll to position [0, 0]
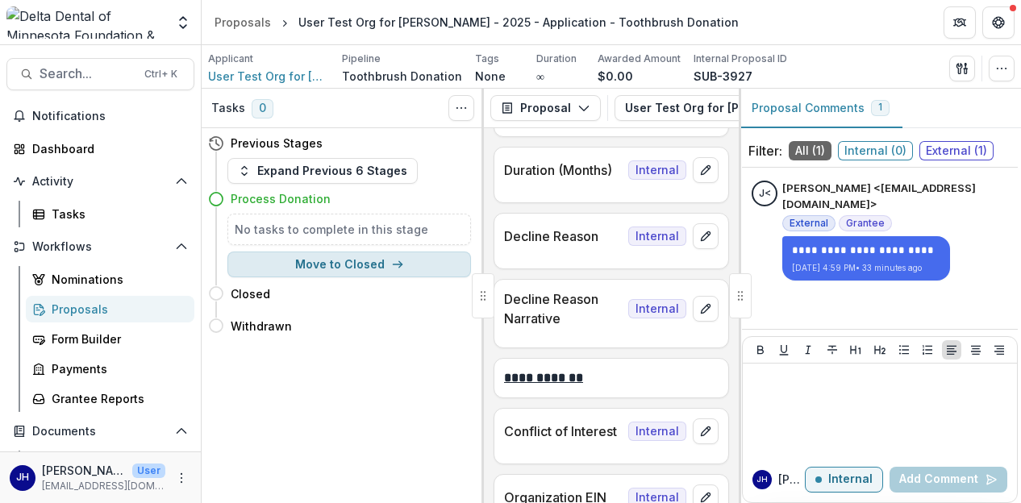
click at [374, 265] on button "Move to Closed" at bounding box center [350, 265] width 244 height 26
select select "******"
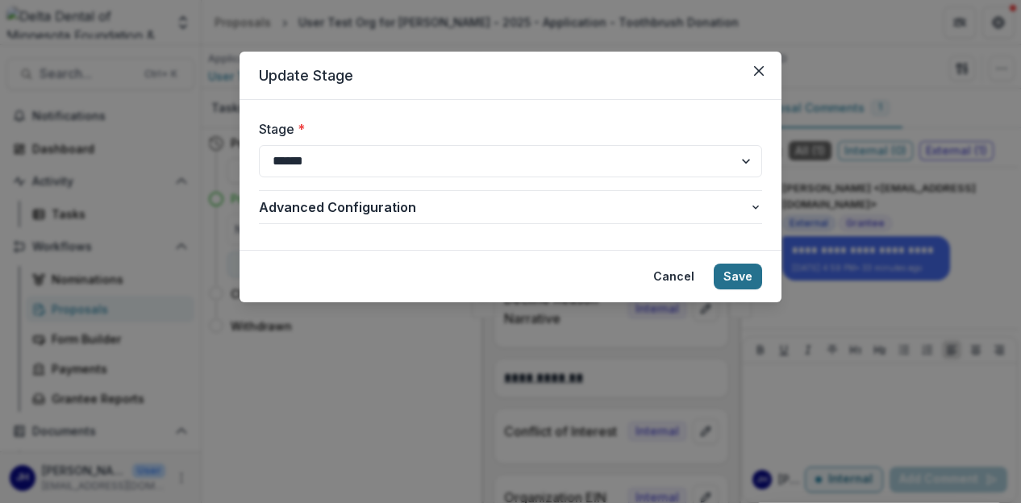
click at [744, 277] on button "Save" at bounding box center [738, 277] width 48 height 26
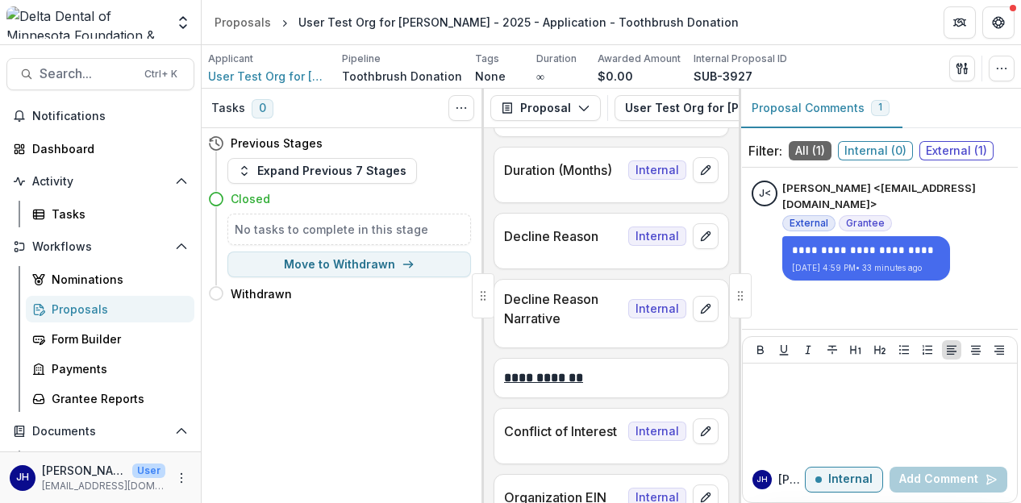
click at [76, 312] on div "Proposals" at bounding box center [117, 309] width 130 height 17
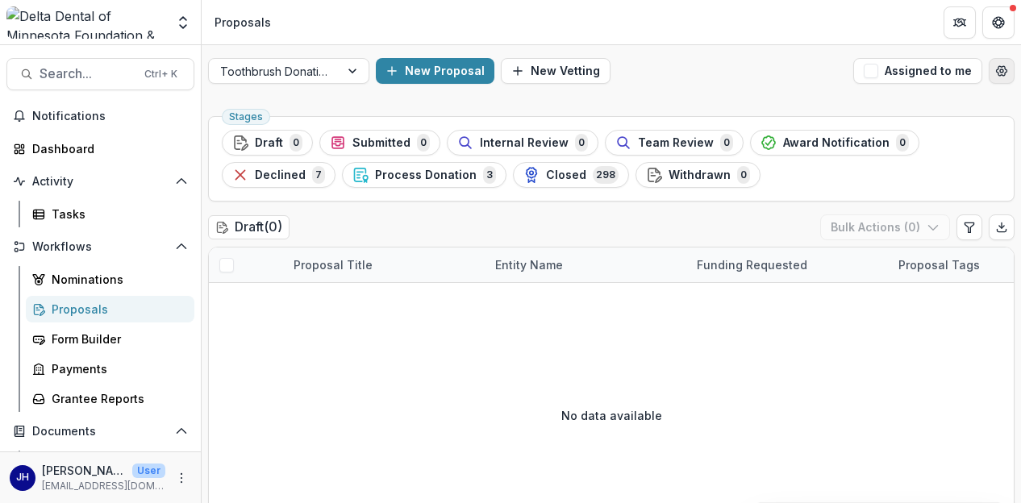
click at [997, 68] on icon "Open table manager" at bounding box center [1002, 71] width 13 height 13
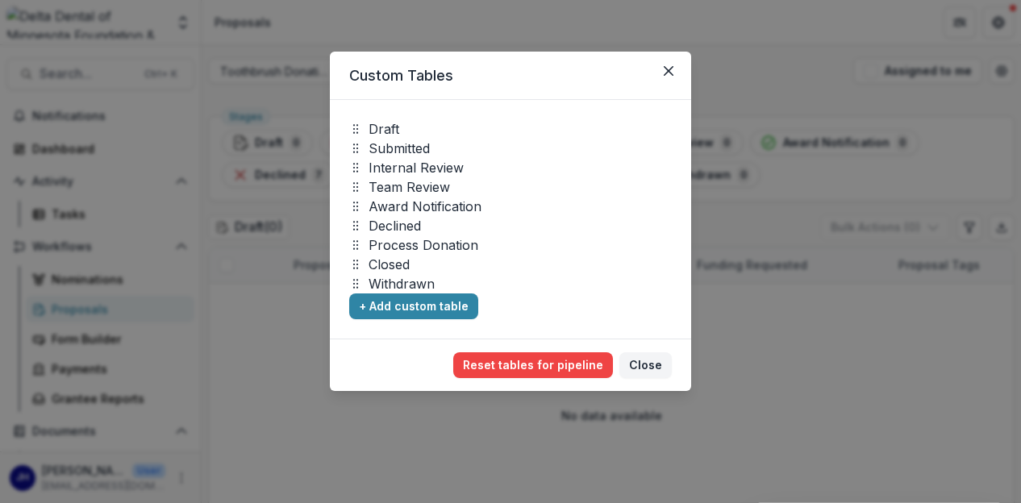
click at [361, 203] on icon at bounding box center [355, 206] width 13 height 13
click at [403, 202] on p "Award Notification" at bounding box center [425, 206] width 113 height 19
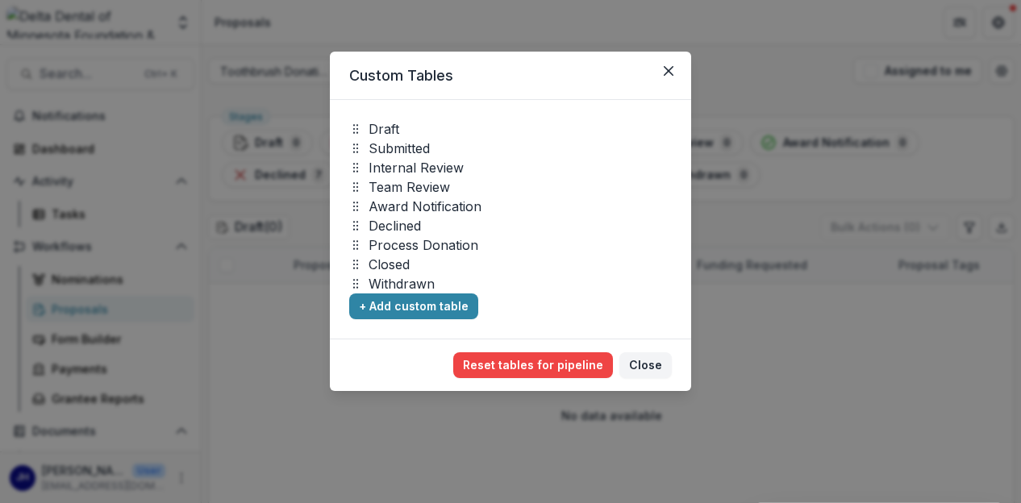
click at [403, 202] on p "Award Notification" at bounding box center [425, 206] width 113 height 19
click at [676, 64] on button "Close" at bounding box center [669, 71] width 26 height 26
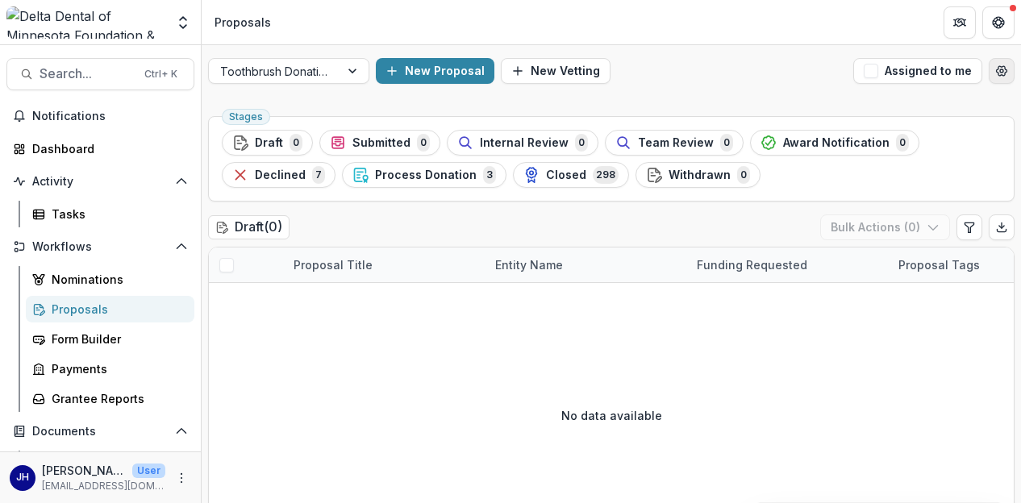
click at [997, 71] on icon "Open table manager" at bounding box center [1002, 71] width 13 height 13
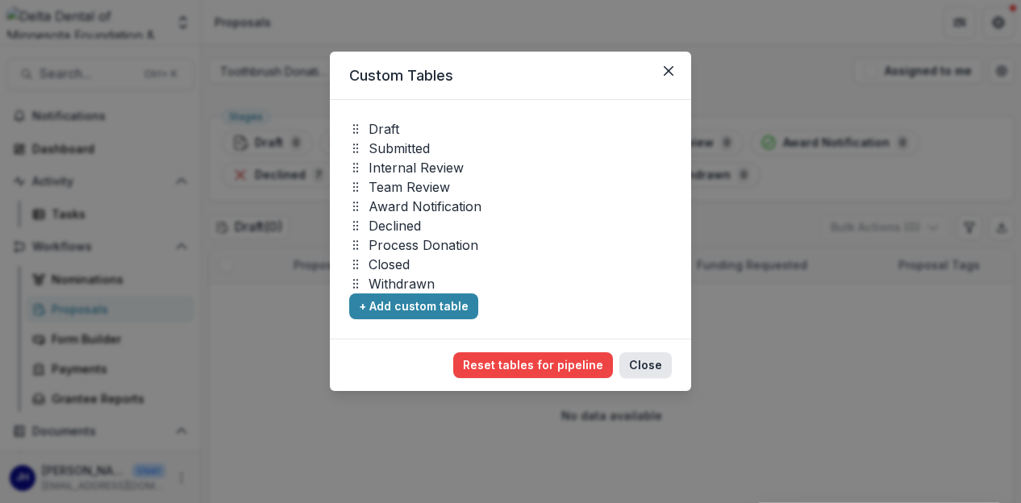
click at [640, 366] on button "Close" at bounding box center [646, 366] width 52 height 26
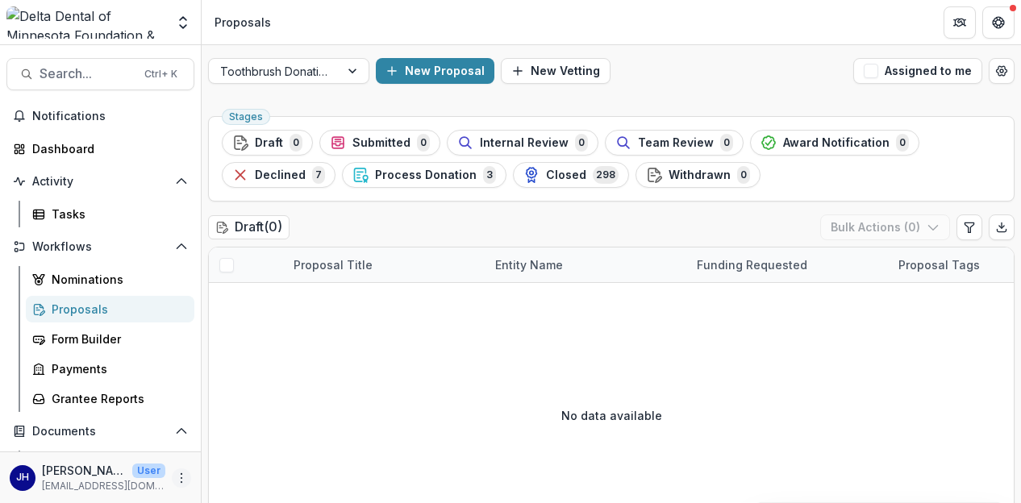
click at [175, 478] on icon "More" at bounding box center [181, 478] width 13 height 13
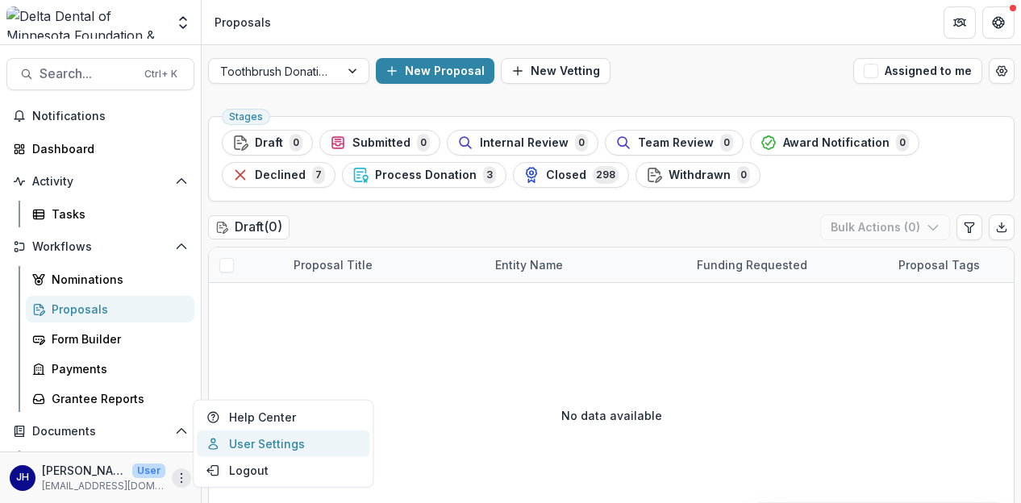
click at [259, 441] on link "User Settings" at bounding box center [283, 444] width 173 height 27
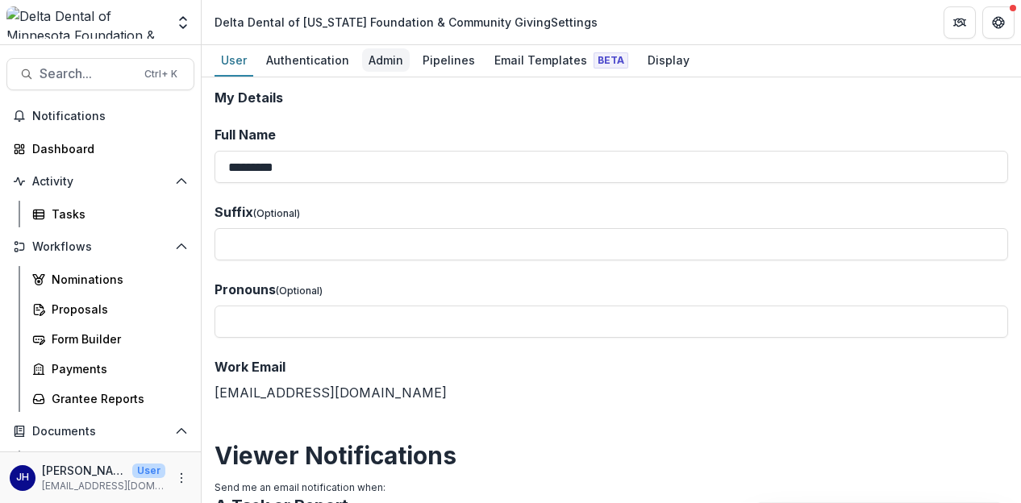
click at [394, 62] on div "Admin" at bounding box center [386, 59] width 48 height 23
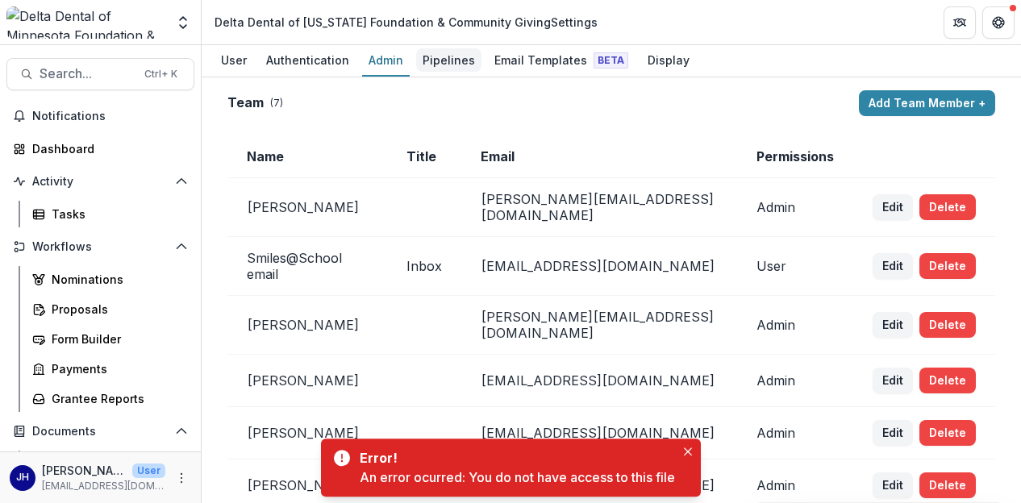
click at [433, 59] on div "Pipelines" at bounding box center [448, 59] width 65 height 23
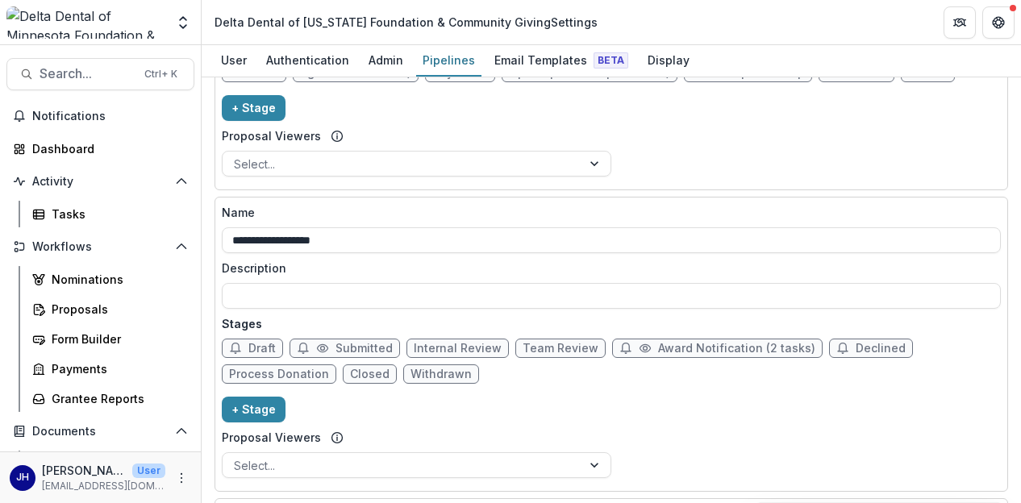
scroll to position [486, 0]
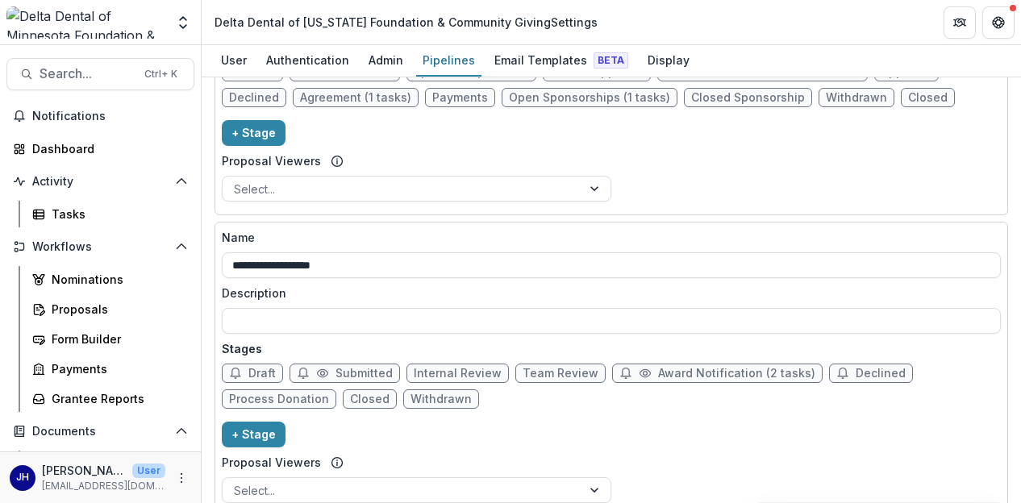
click at [695, 369] on span "Award Notification (2 tasks)" at bounding box center [736, 374] width 157 height 14
select select "********"
click at [695, 369] on select "******* ***** ********* ****** ******* ******** ******** ******* ********* ****…" at bounding box center [511, 375] width 502 height 32
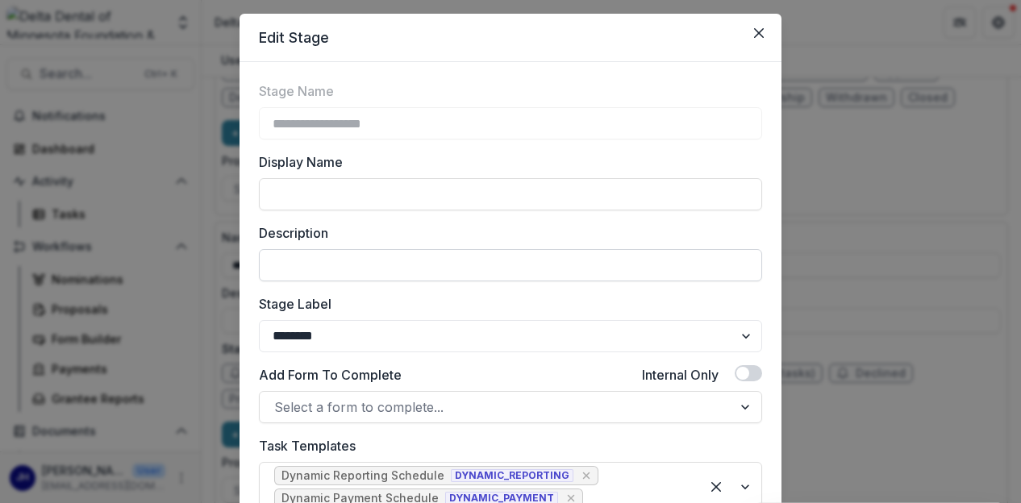
scroll to position [0, 0]
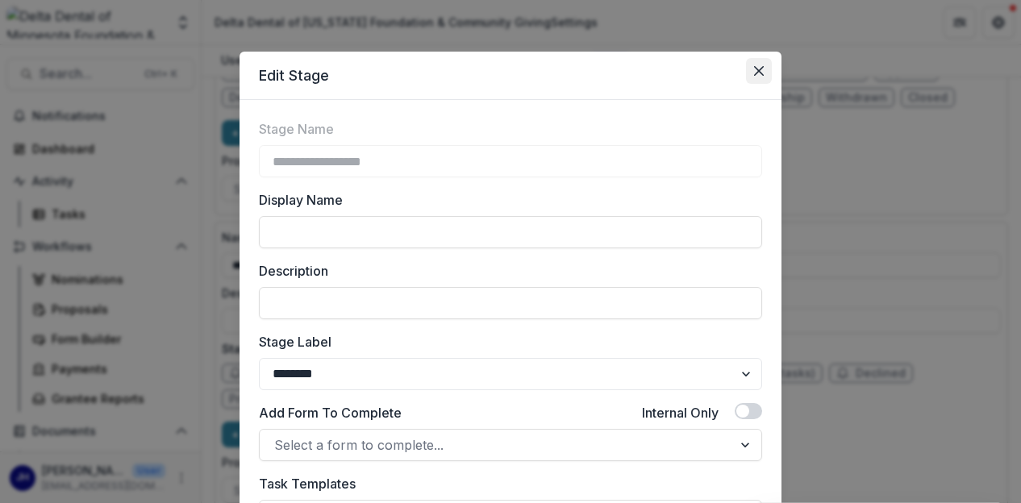
click at [758, 74] on icon "Close" at bounding box center [759, 71] width 10 height 10
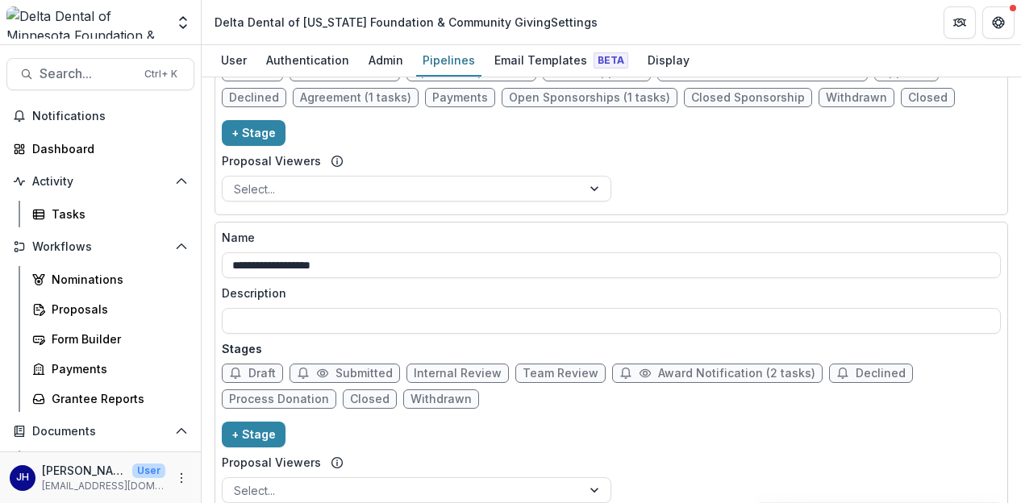
click at [658, 369] on span "Award Notification (2 tasks)" at bounding box center [736, 374] width 157 height 14
select select "********"
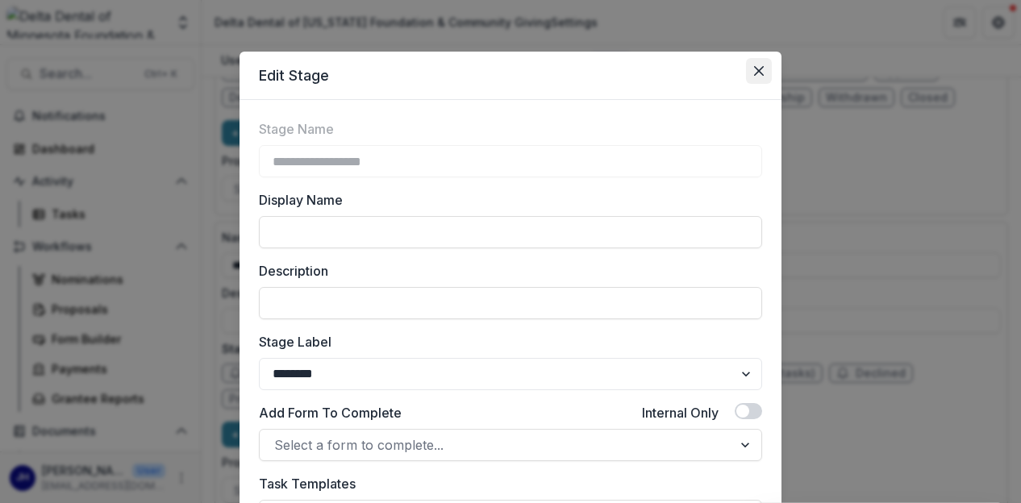
click at [763, 69] on button "Close" at bounding box center [759, 71] width 26 height 26
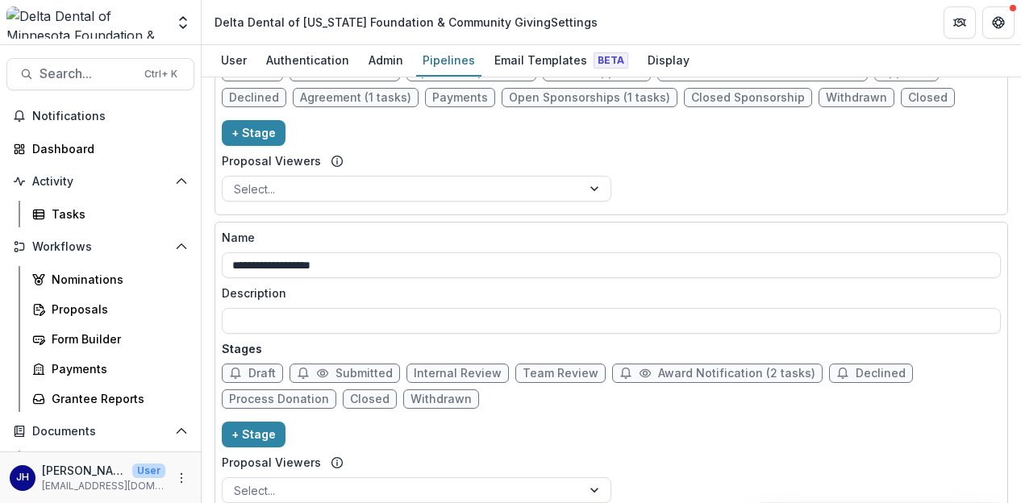
click at [666, 369] on span "Award Notification (2 tasks)" at bounding box center [736, 374] width 157 height 14
select select "********"
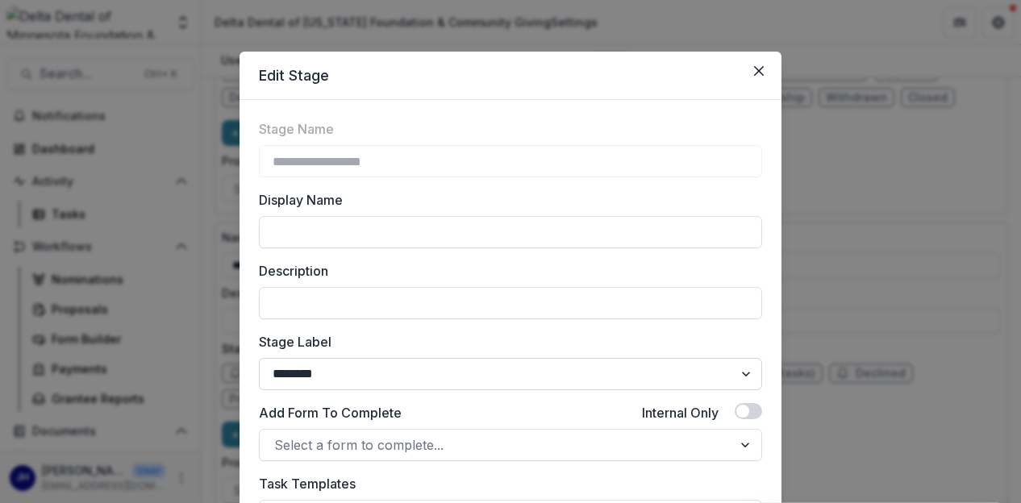
click at [743, 367] on select "******* ***** ********* ****** ******* ******** ******** ******* ********* ****…" at bounding box center [510, 374] width 503 height 32
click at [786, 351] on div "**********" at bounding box center [510, 251] width 1021 height 503
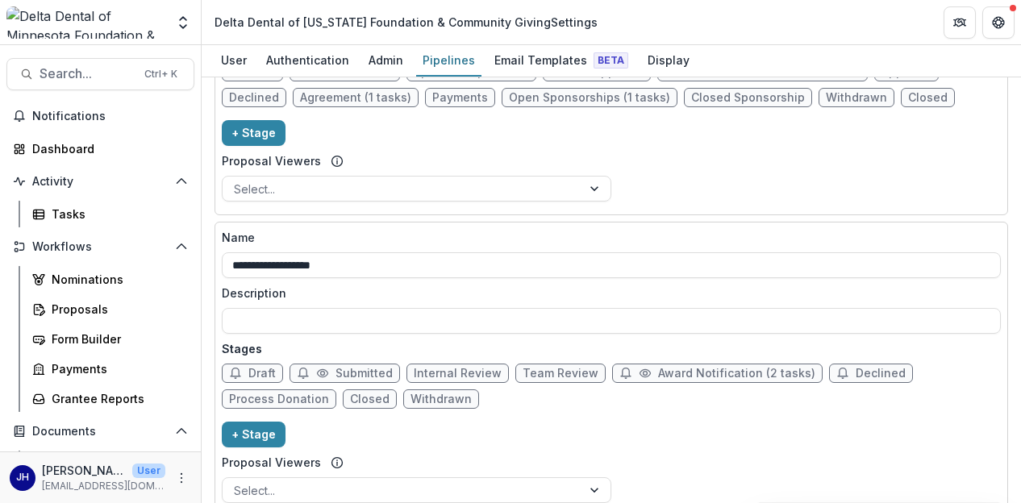
click at [691, 373] on span "Award Notification (2 tasks)" at bounding box center [736, 374] width 157 height 14
select select "********"
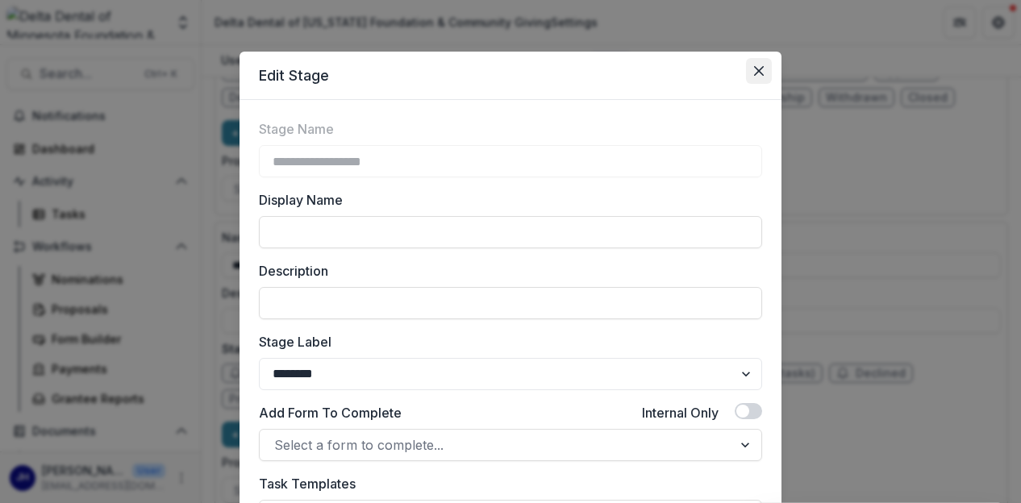
click at [761, 68] on icon "Close" at bounding box center [759, 71] width 10 height 10
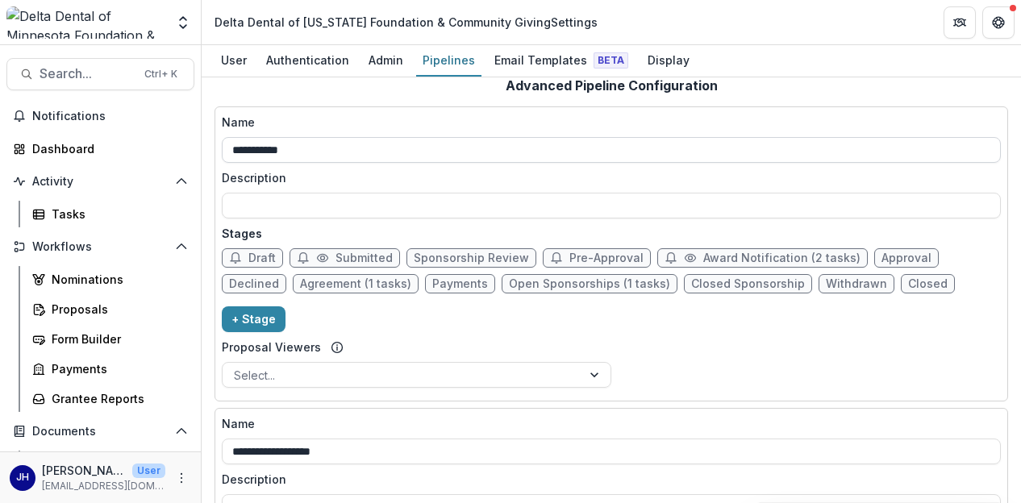
scroll to position [324, 0]
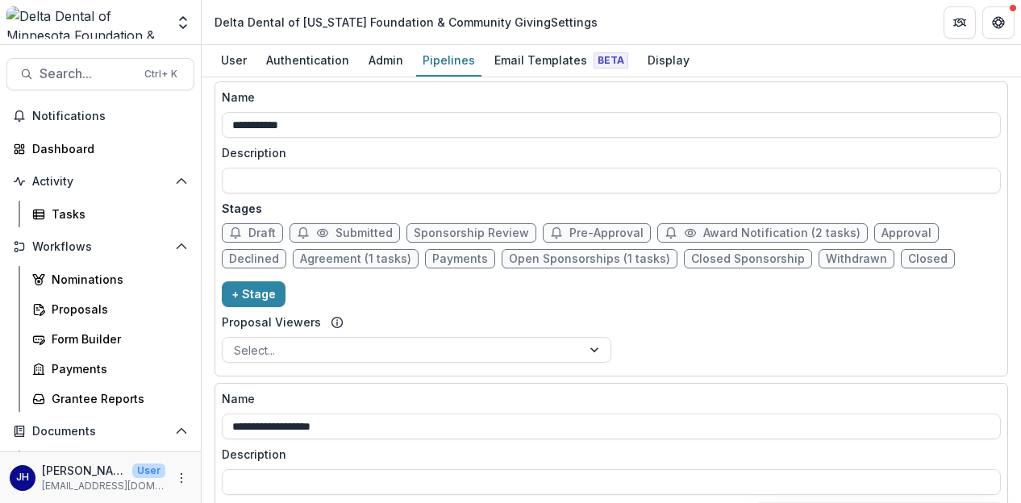
click at [713, 234] on span "Award Notification (2 tasks)" at bounding box center [782, 234] width 157 height 14
select select "********"
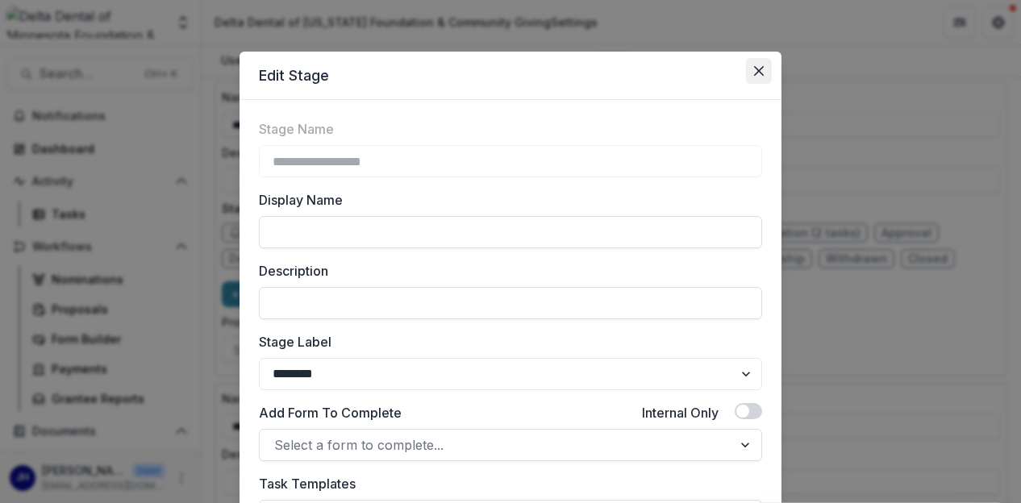
click at [756, 62] on button "Close" at bounding box center [759, 71] width 26 height 26
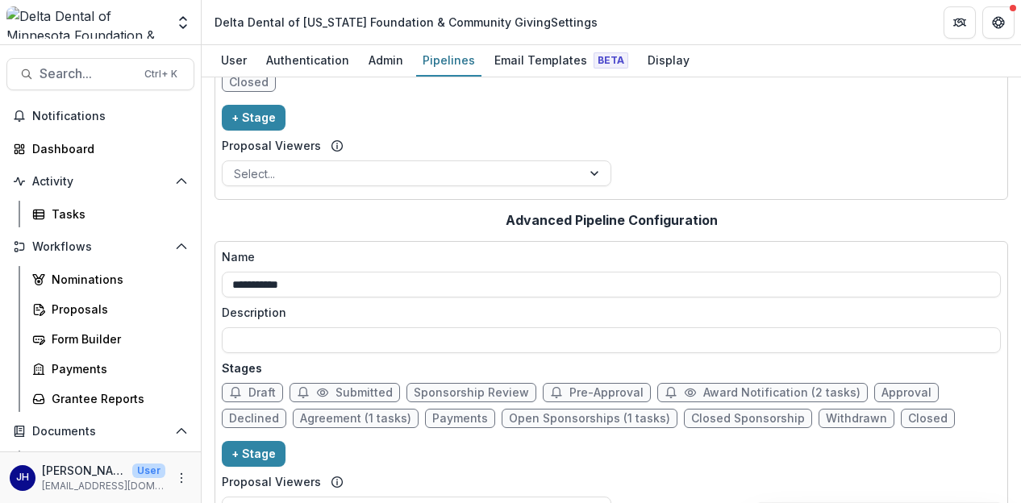
scroll to position [0, 0]
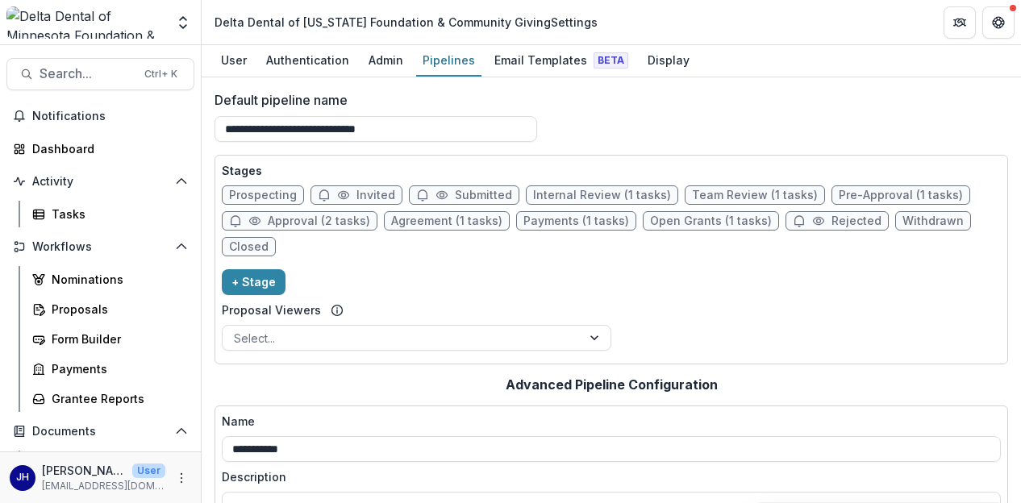
click at [316, 223] on span "Approval (2 tasks)" at bounding box center [319, 222] width 102 height 14
select select "********"
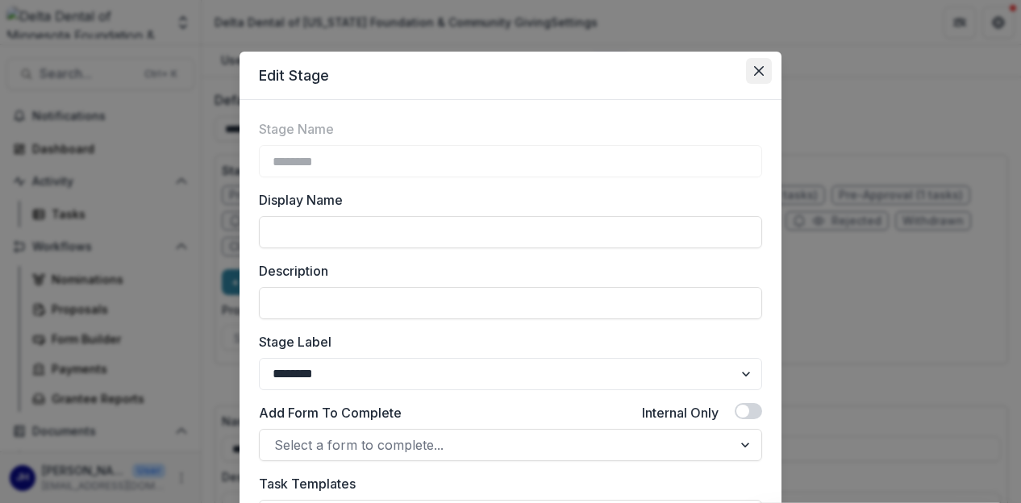
click at [760, 68] on icon "Close" at bounding box center [759, 71] width 10 height 10
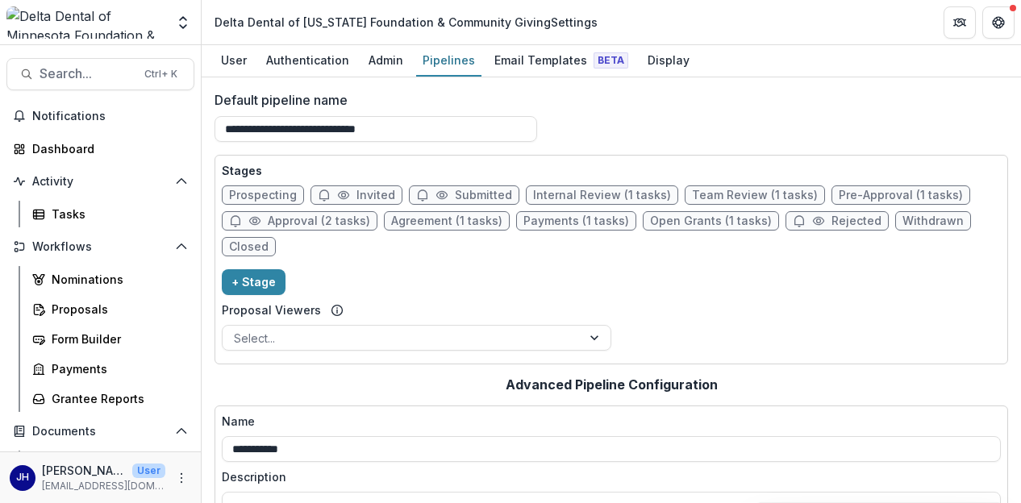
click at [712, 196] on span "Team Review (1 tasks)" at bounding box center [755, 196] width 126 height 14
select select "******"
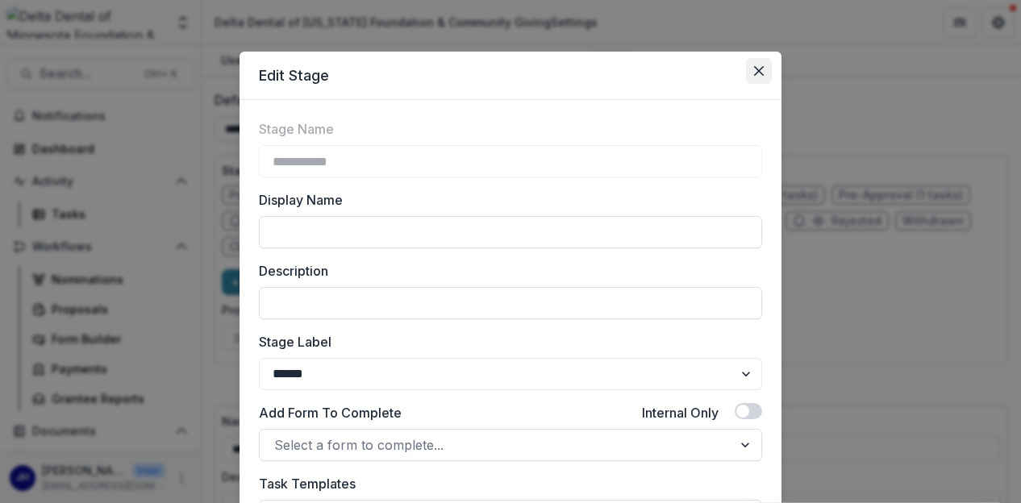
click at [761, 74] on icon "Close" at bounding box center [759, 71] width 10 height 10
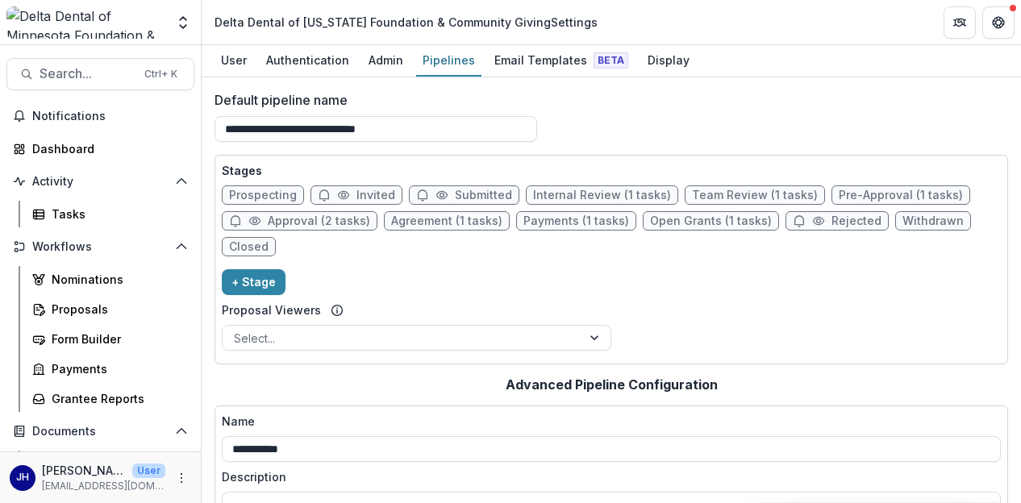
click at [862, 190] on span "Pre-Approval (1 tasks)" at bounding box center [901, 196] width 124 height 14
select select "******"
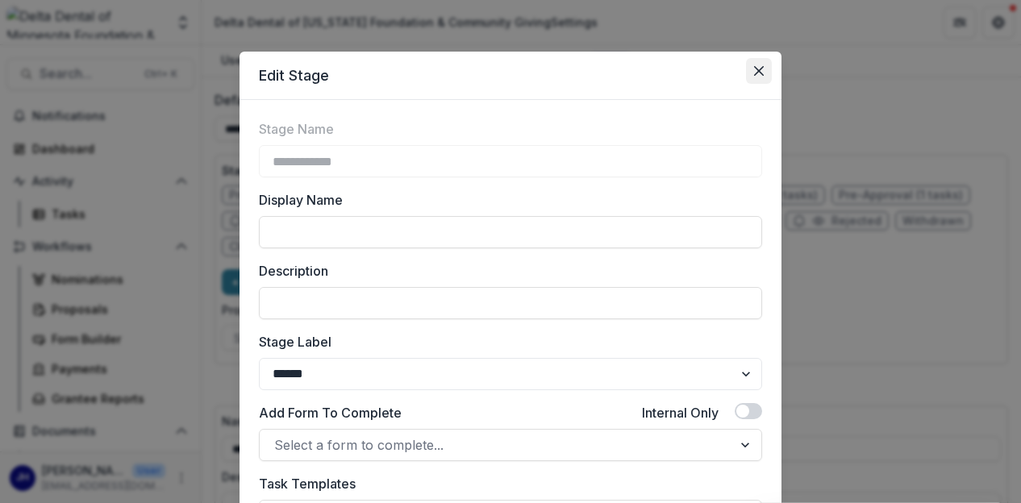
click at [759, 73] on icon "Close" at bounding box center [759, 71] width 10 height 10
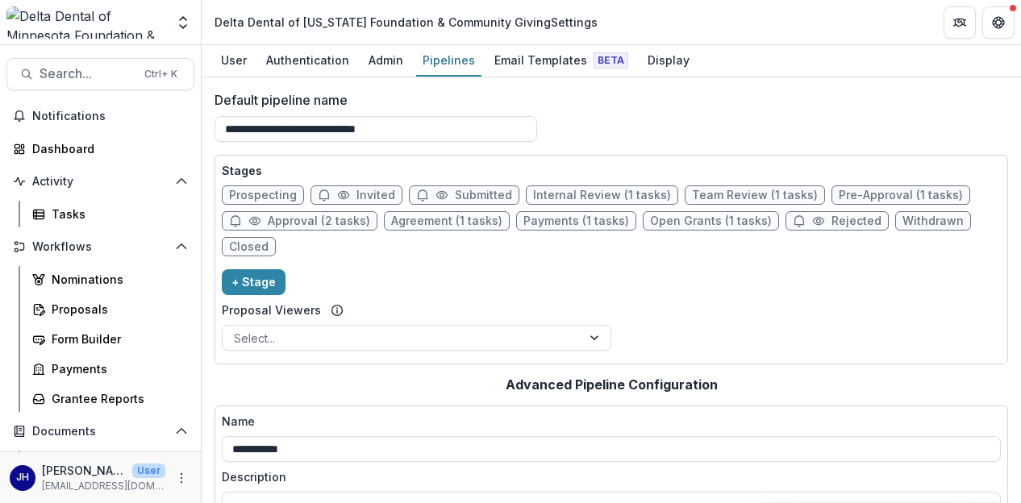
click at [474, 219] on span "Agreement (1 tasks)" at bounding box center [446, 222] width 111 height 14
select select "********"
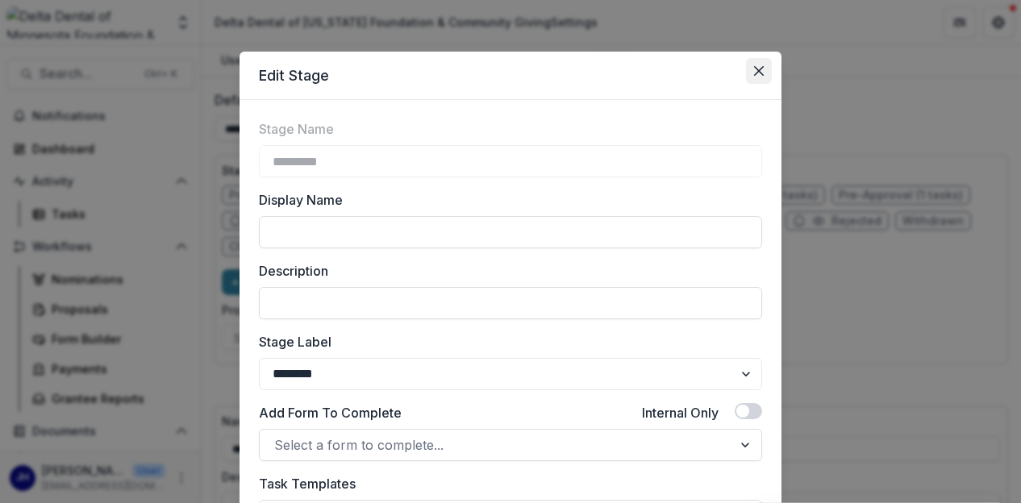
click at [766, 73] on button "Close" at bounding box center [759, 71] width 26 height 26
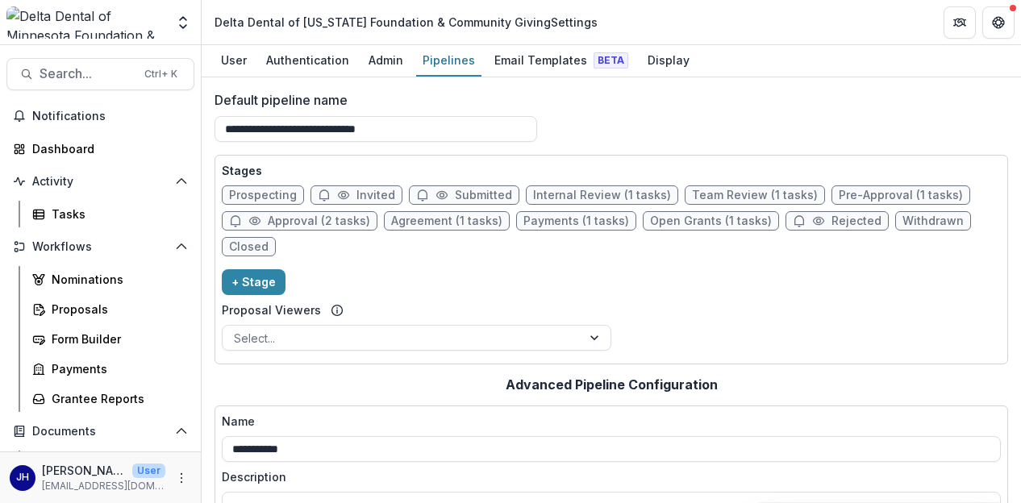
click at [546, 224] on span "Payments (1 tasks)" at bounding box center [577, 222] width 106 height 14
select select "*******"
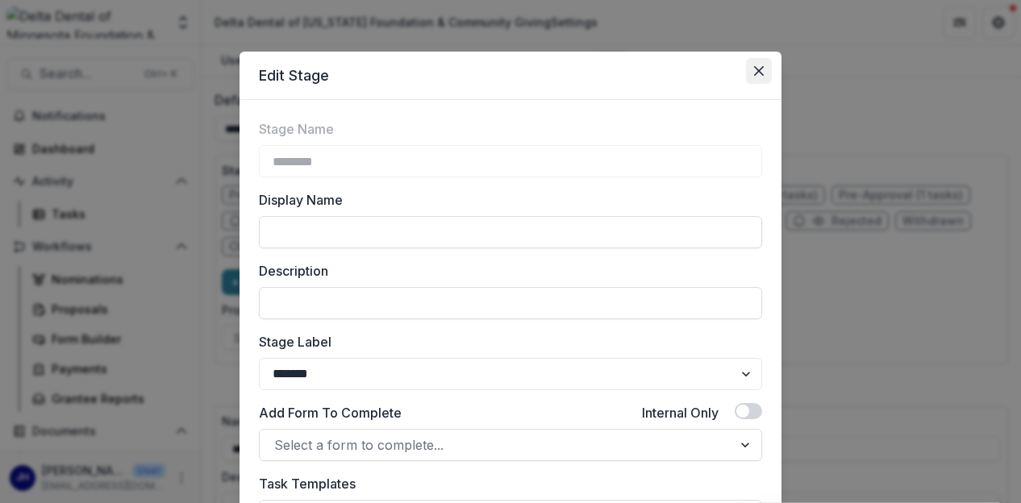
click at [756, 71] on icon "Close" at bounding box center [759, 71] width 10 height 10
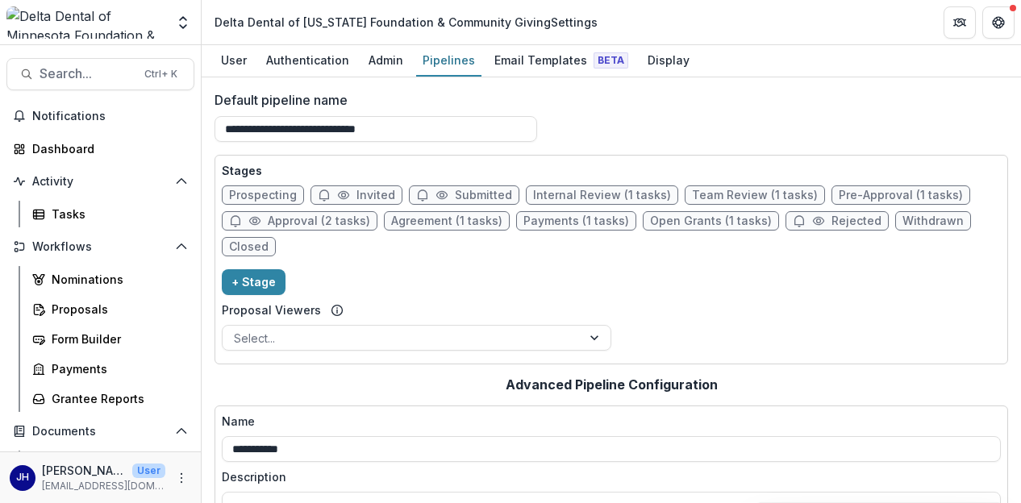
click at [680, 222] on span "Open Grants (1 tasks)" at bounding box center [711, 222] width 122 height 14
select select "*******"
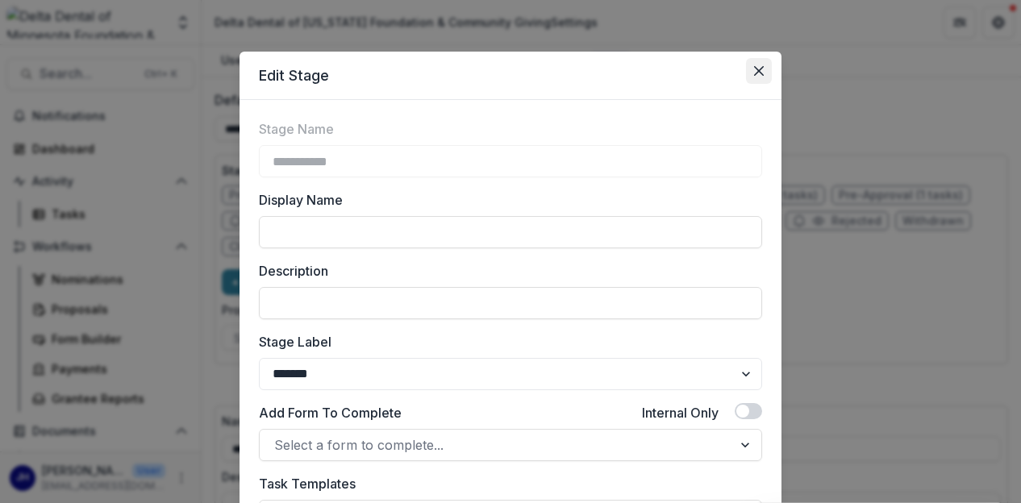
click at [754, 70] on icon "Close" at bounding box center [759, 71] width 10 height 10
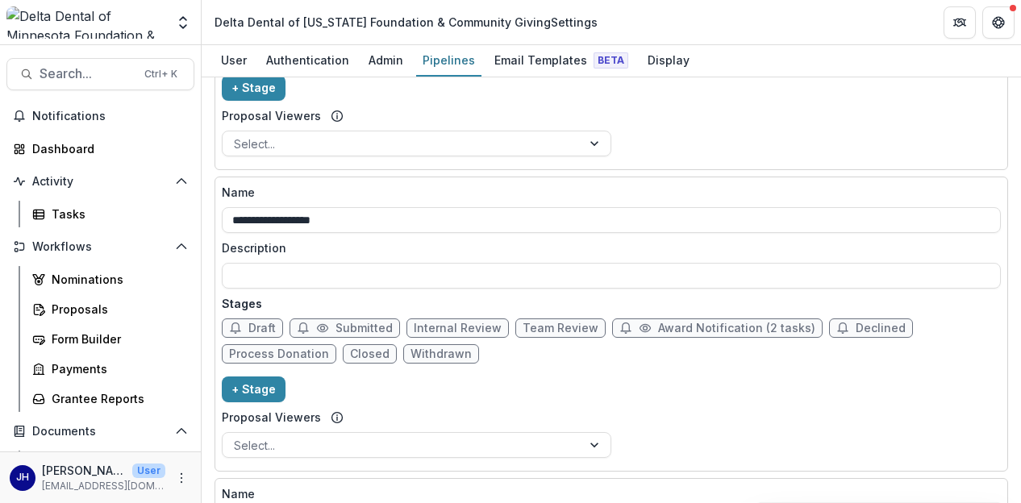
scroll to position [565, 0]
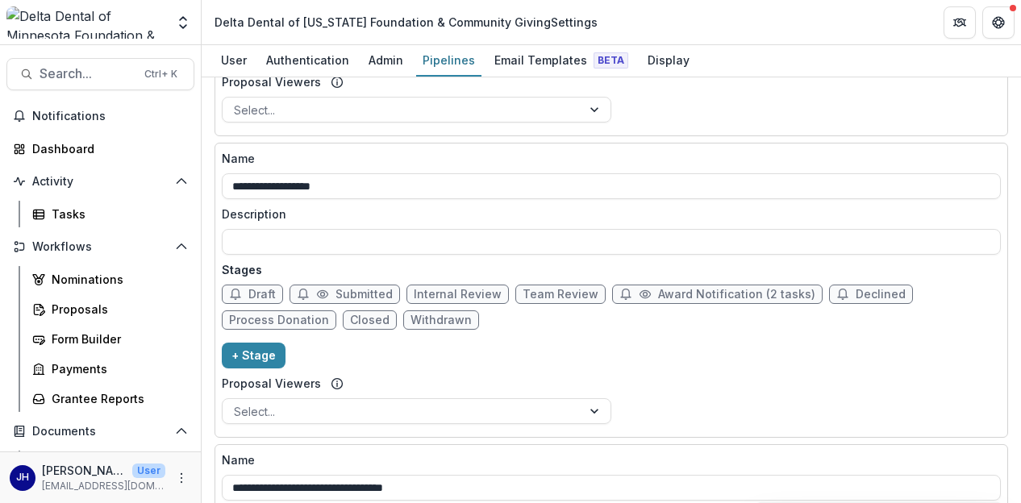
click at [687, 294] on span "Award Notification (2 tasks)" at bounding box center [736, 295] width 157 height 14
select select "********"
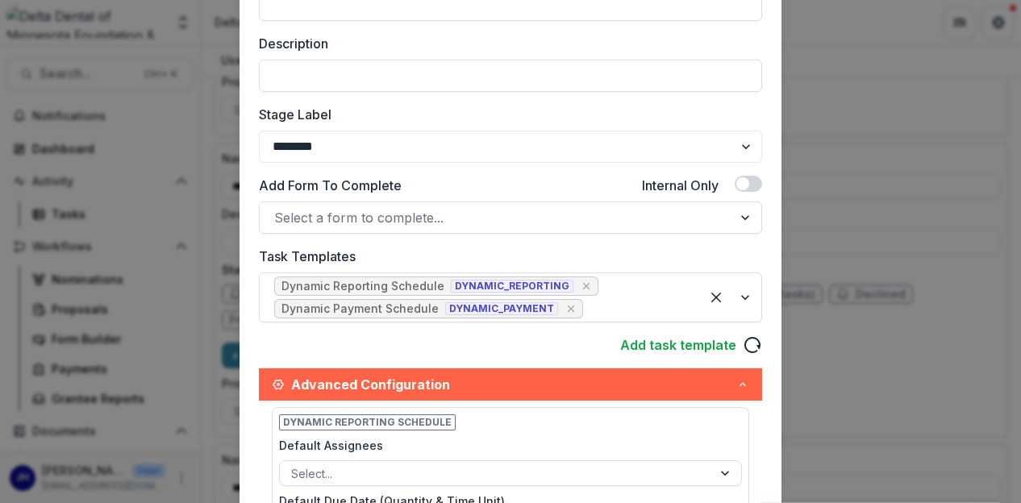
scroll to position [242, 0]
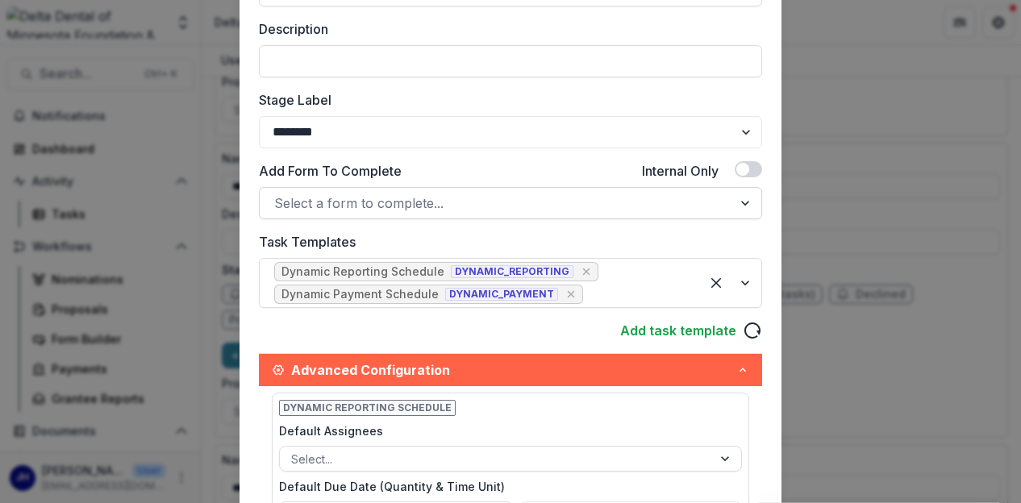
click at [407, 190] on div "Select a form to complete..." at bounding box center [496, 203] width 473 height 26
click at [249, 161] on div "**********" at bounding box center [511, 429] width 542 height 1142
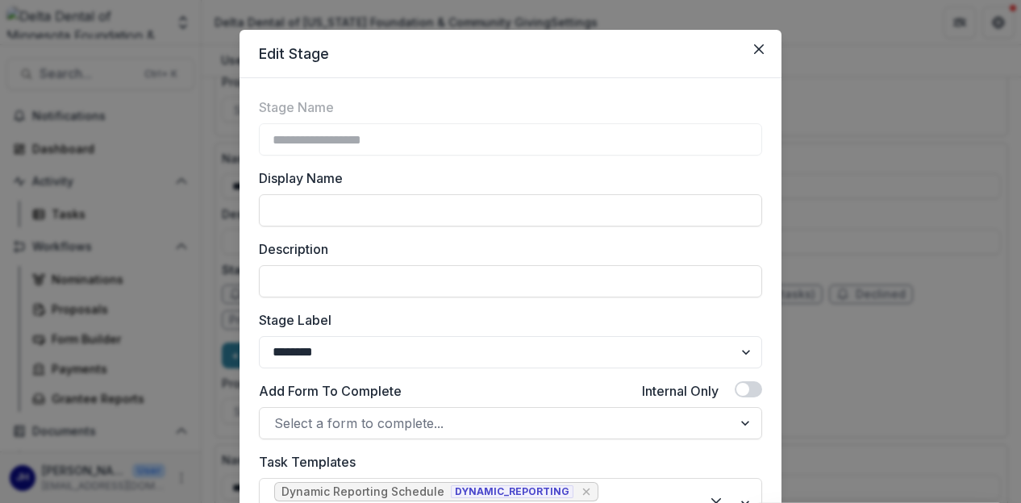
scroll to position [0, 0]
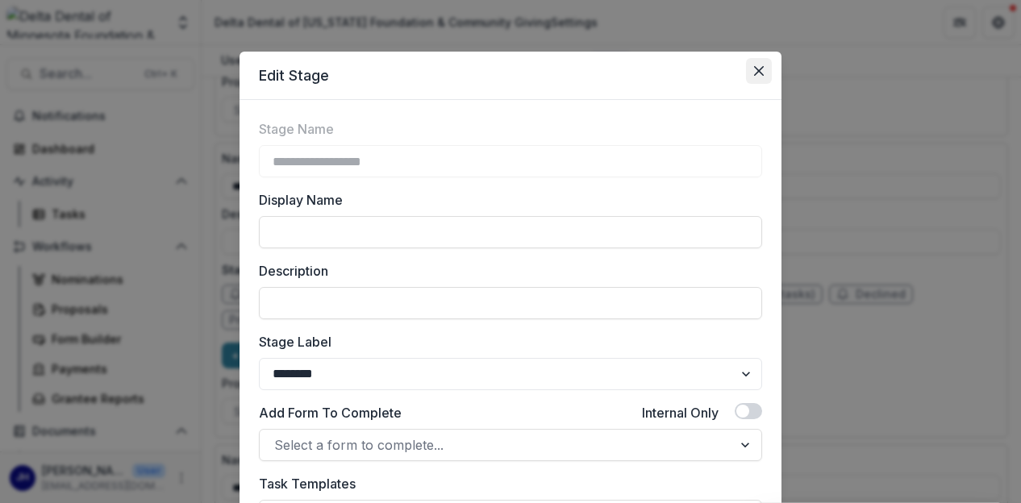
click at [752, 64] on button "Close" at bounding box center [759, 71] width 26 height 26
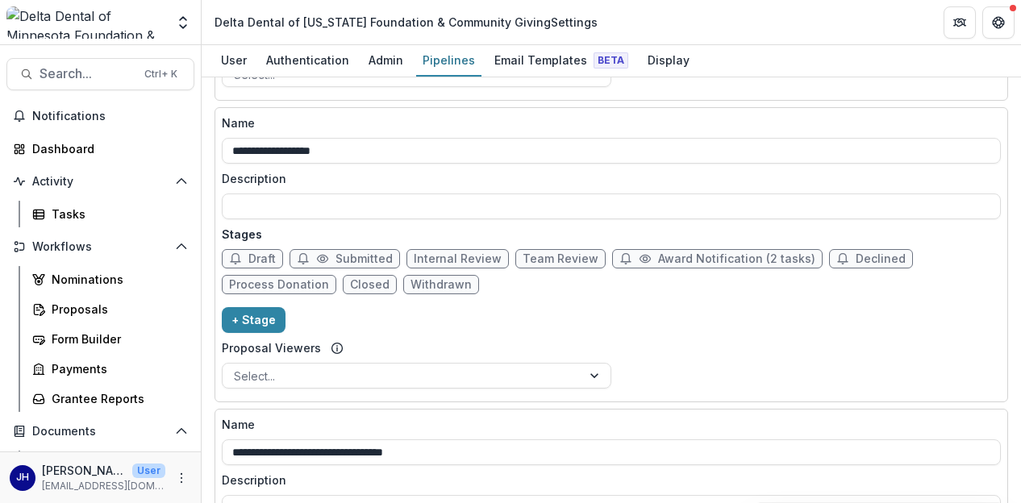
scroll to position [565, 0]
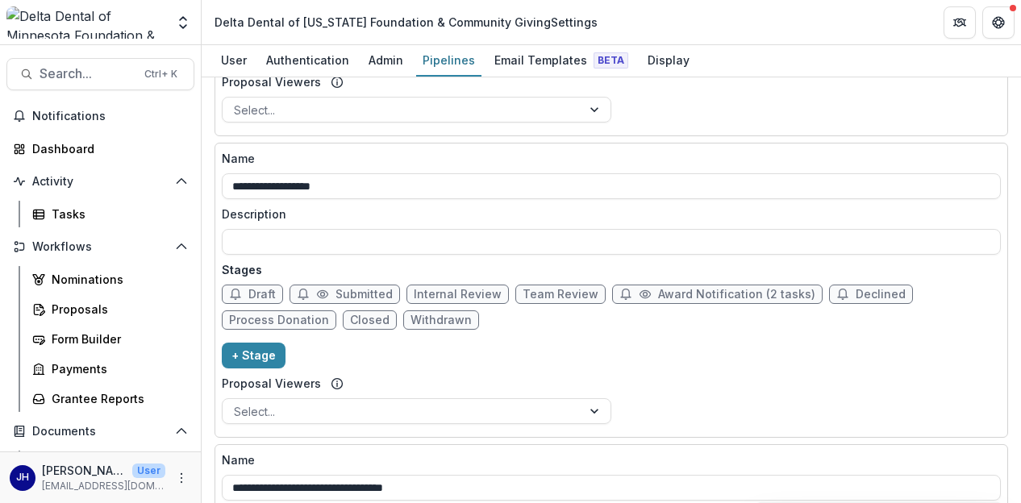
click at [658, 294] on span "Award Notification (2 tasks)" at bounding box center [736, 295] width 157 height 14
select select "********"
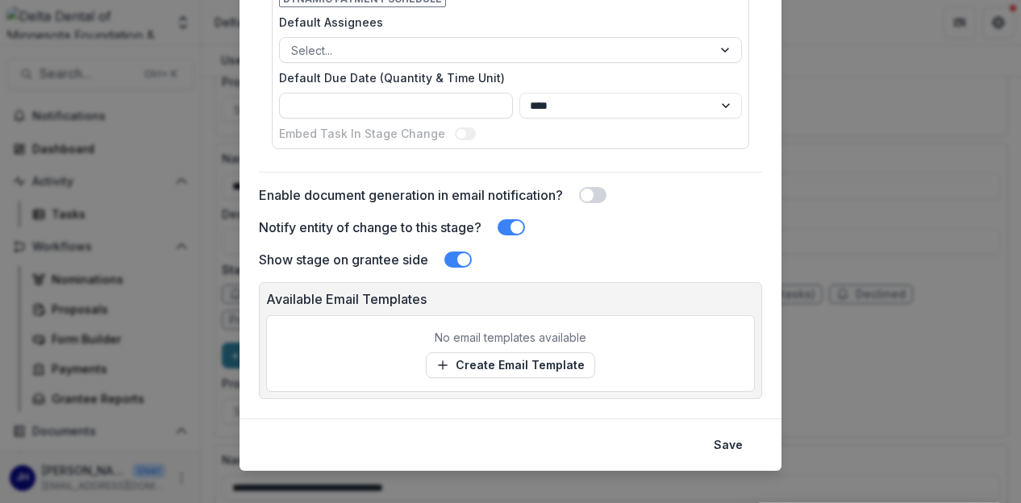
scroll to position [837, 0]
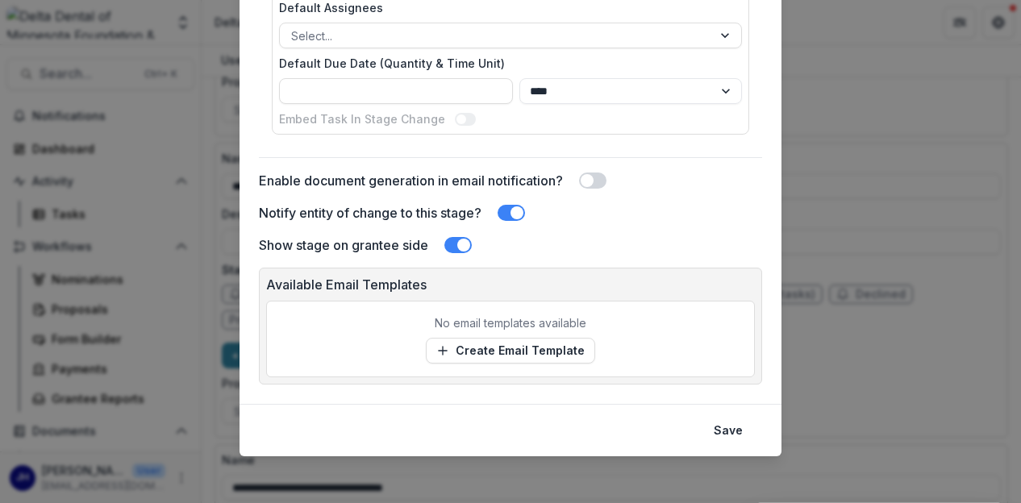
click at [929, 266] on div "**********" at bounding box center [510, 251] width 1021 height 503
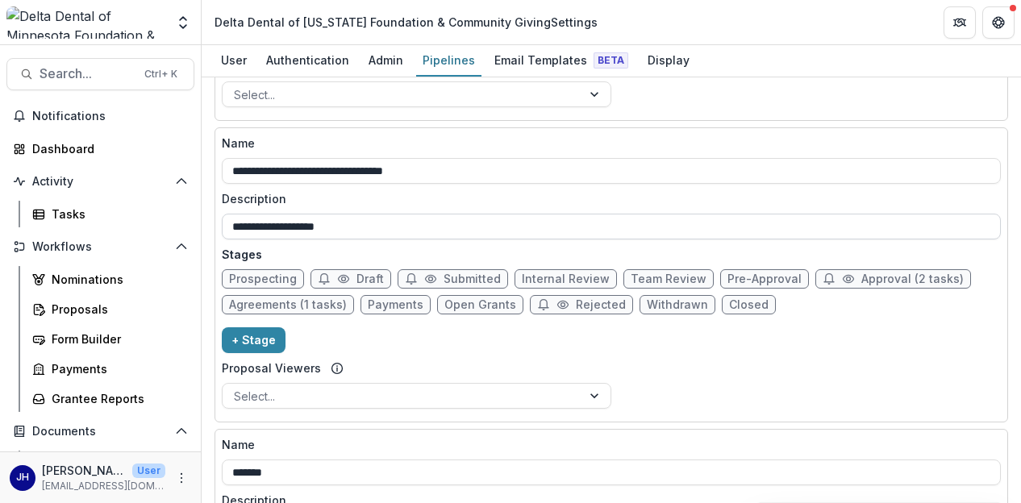
scroll to position [887, 0]
